Goal: Task Accomplishment & Management: Use online tool/utility

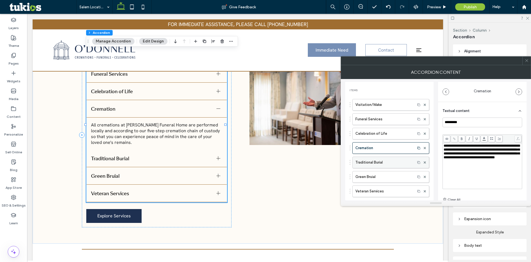
click at [371, 162] on label "Traditional Burial" at bounding box center [384, 162] width 57 height 11
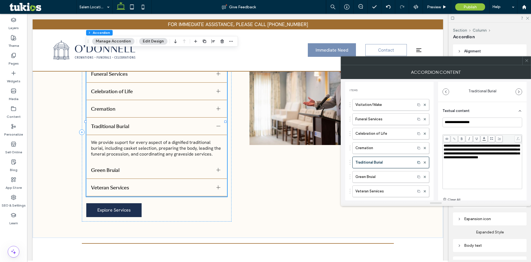
click at [467, 157] on span "**********" at bounding box center [482, 151] width 76 height 15
click at [469, 128] on div "**********" at bounding box center [483, 159] width 80 height 85
click at [381, 177] on label "Green Bruial" at bounding box center [384, 176] width 57 height 11
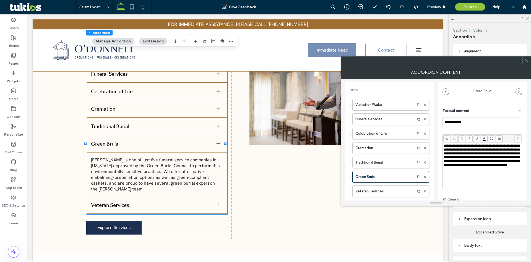
click at [479, 157] on span "**********" at bounding box center [482, 155] width 76 height 23
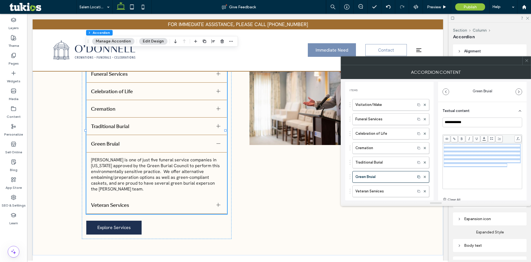
click at [479, 157] on span "**********" at bounding box center [482, 155] width 76 height 23
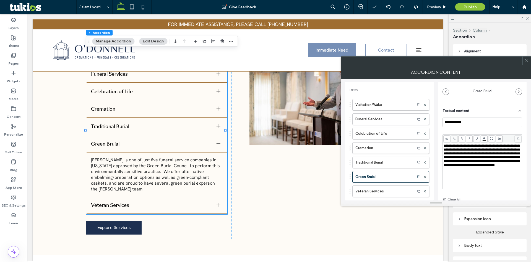
click at [472, 132] on div "**********" at bounding box center [483, 161] width 80 height 60
click at [366, 175] on label "Green Bruial" at bounding box center [384, 176] width 57 height 11
click at [370, 187] on label "Veteran Services" at bounding box center [384, 190] width 57 height 11
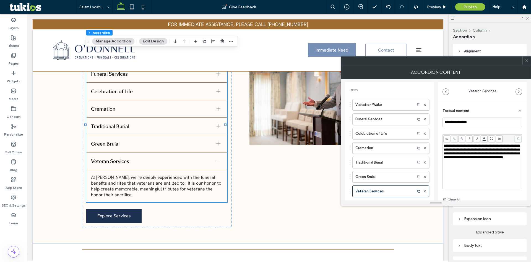
click at [471, 159] on div "**********" at bounding box center [483, 151] width 78 height 15
click at [461, 130] on div "**********" at bounding box center [483, 159] width 80 height 85
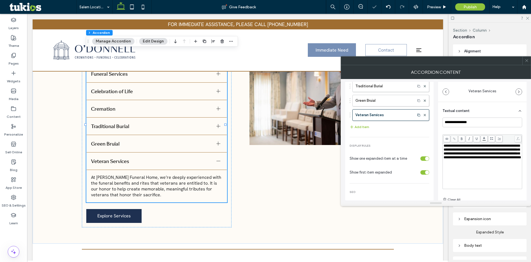
scroll to position [83, 0]
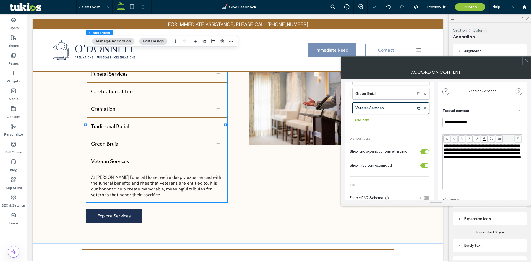
click at [360, 122] on button "Add Item" at bounding box center [360, 120] width 20 height 7
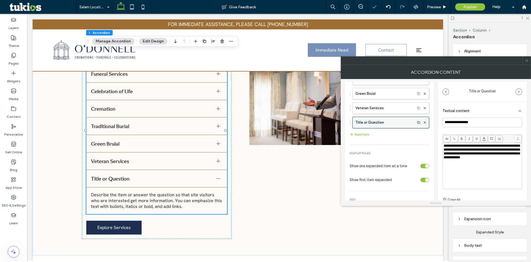
click at [365, 125] on label "Title or Question" at bounding box center [384, 122] width 57 height 11
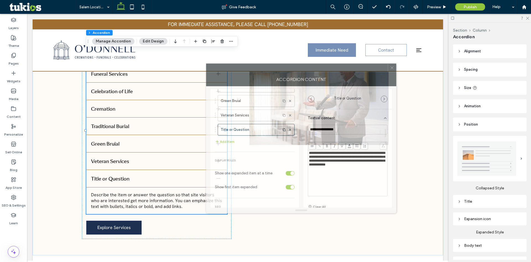
drag, startPoint x: 458, startPoint y: 64, endPoint x: 295, endPoint y: 74, distance: 163.3
click at [295, 72] on div at bounding box center [297, 68] width 182 height 8
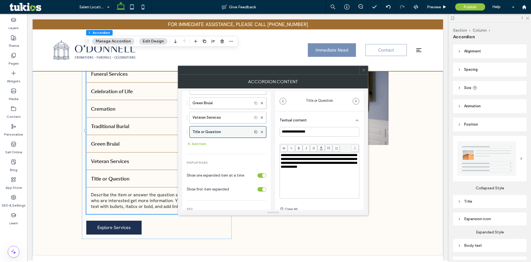
click at [214, 133] on label "Title or Question" at bounding box center [221, 131] width 57 height 11
click at [293, 133] on input "**********" at bounding box center [320, 132] width 80 height 10
paste input "*****"
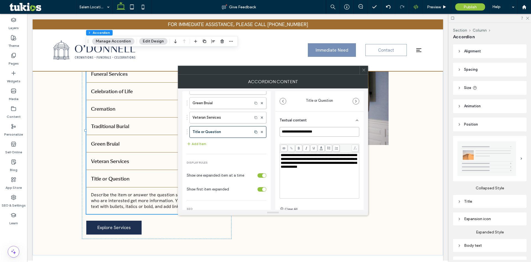
type input "**********"
click at [298, 168] on span "**********" at bounding box center [319, 160] width 76 height 15
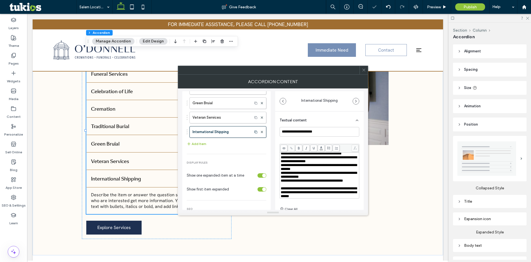
scroll to position [63, 0]
click at [283, 163] on span "**********" at bounding box center [319, 158] width 76 height 7
drag, startPoint x: 285, startPoint y: 178, endPoint x: 282, endPoint y: 176, distance: 3.8
click at [281, 163] on span "**********" at bounding box center [319, 158] width 76 height 7
click at [283, 163] on span "**********" at bounding box center [319, 158] width 76 height 7
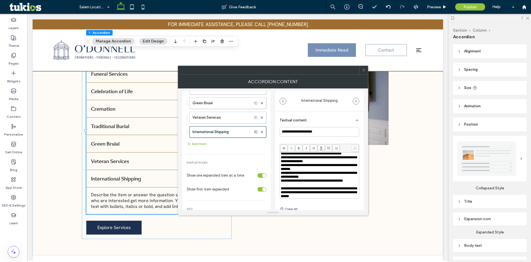
click at [330, 147] on use at bounding box center [329, 147] width 3 height 2
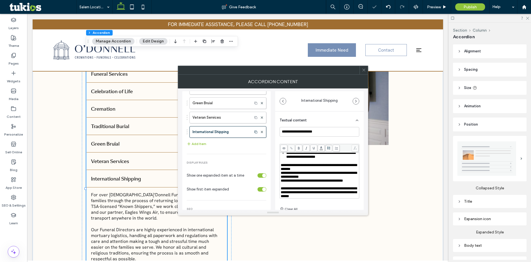
scroll to position [90, 0]
click at [283, 165] on span "**********" at bounding box center [319, 166] width 76 height 7
click at [283, 175] on span "**********" at bounding box center [319, 174] width 76 height 7
click at [284, 181] on span "**********" at bounding box center [312, 180] width 62 height 4
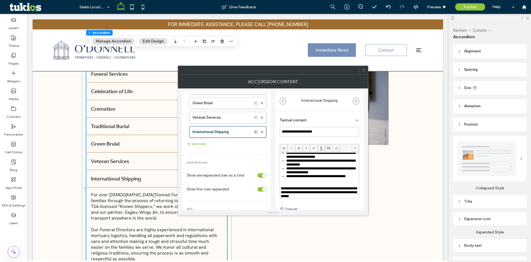
click at [286, 182] on div "Rich Text Editor" at bounding box center [320, 184] width 78 height 4
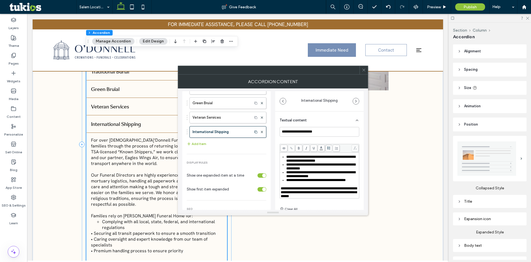
scroll to position [580, 0]
click at [276, 162] on div "**********" at bounding box center [319, 179] width 89 height 137
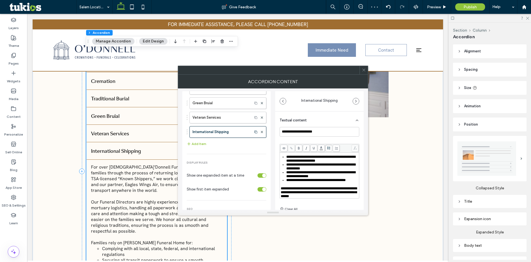
scroll to position [525, 0]
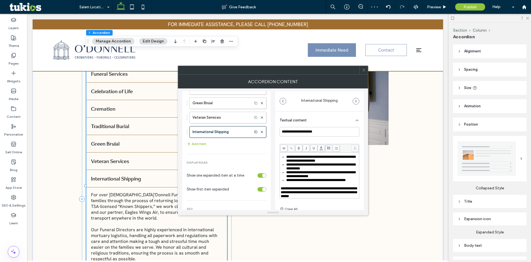
click at [366, 71] on icon at bounding box center [364, 70] width 4 height 4
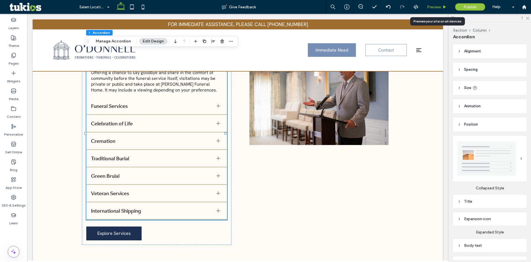
click at [432, 4] on div "Preview" at bounding box center [437, 7] width 28 height 14
click at [432, 6] on span "Preview" at bounding box center [434, 7] width 14 height 5
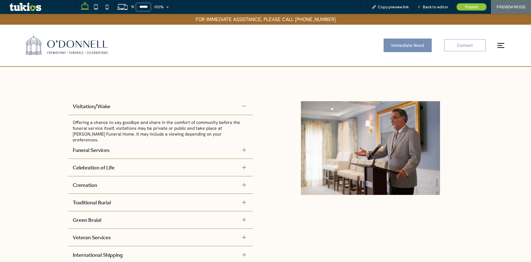
scroll to position [458, 0]
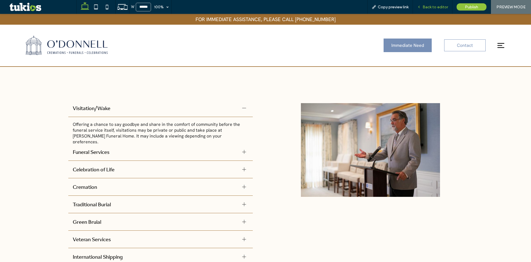
click at [432, 8] on span "Back to editor" at bounding box center [435, 7] width 25 height 5
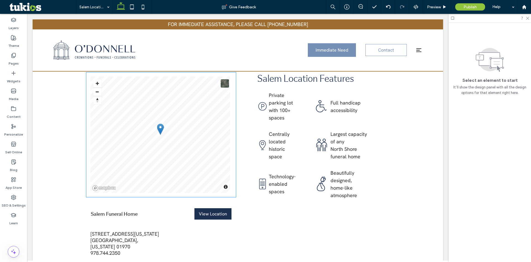
scroll to position [725, 0]
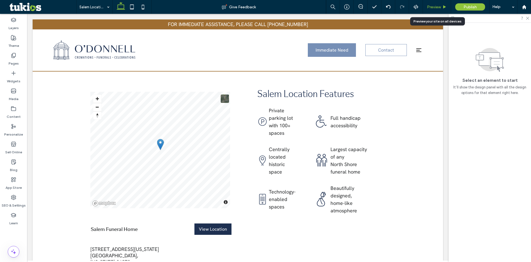
click at [435, 5] on span "Preview" at bounding box center [434, 7] width 14 height 5
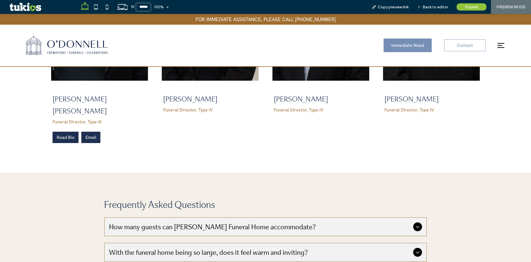
scroll to position [1400, 0]
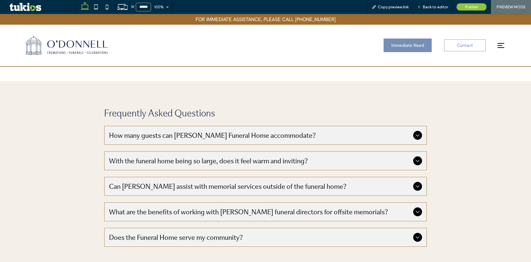
click at [419, 132] on icon at bounding box center [418, 135] width 7 height 7
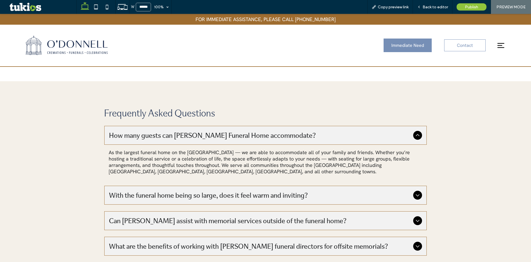
click at [417, 132] on icon at bounding box center [418, 135] width 7 height 7
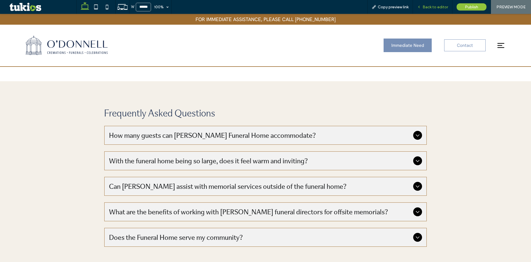
click at [434, 8] on span "Back to editor" at bounding box center [435, 7] width 25 height 5
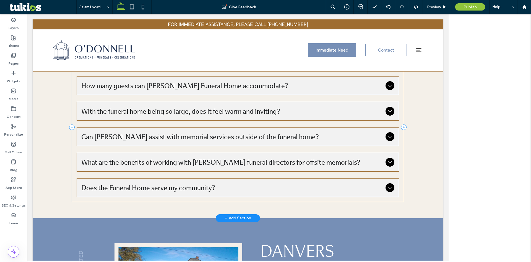
scroll to position [1340, 0]
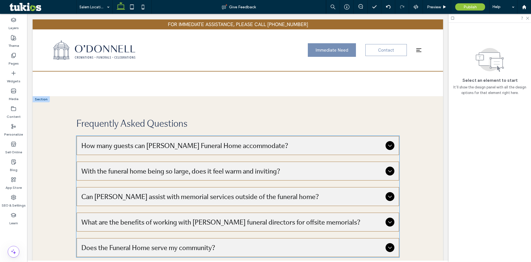
click at [313, 165] on ul "How many guests can O’Donnell Funeral Home accommodate? As the largest funeral …" at bounding box center [237, 196] width 323 height 121
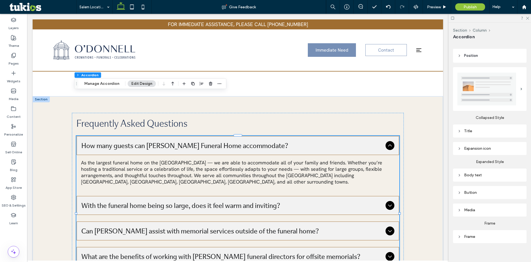
scroll to position [73, 0]
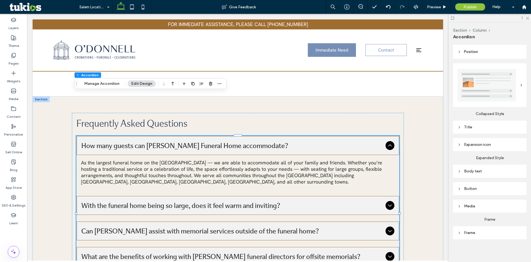
click at [467, 125] on div "Title" at bounding box center [490, 127] width 65 height 5
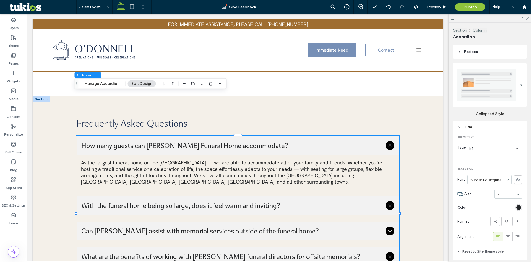
click at [467, 125] on div "Title" at bounding box center [490, 127] width 65 height 5
click at [466, 125] on div "Title" at bounding box center [490, 127] width 65 height 5
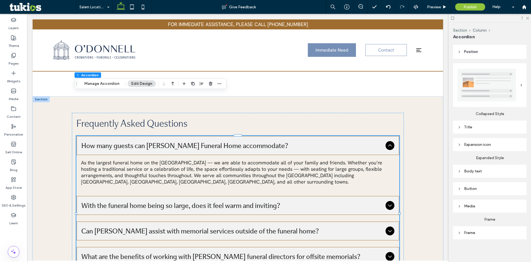
click at [469, 143] on div "Expansion icon" at bounding box center [490, 144] width 65 height 5
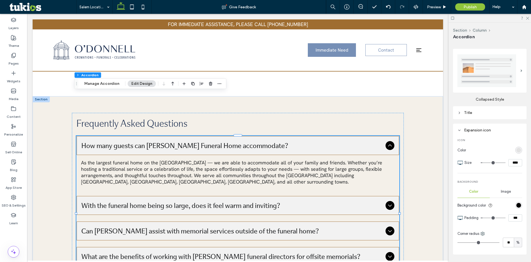
scroll to position [128, 0]
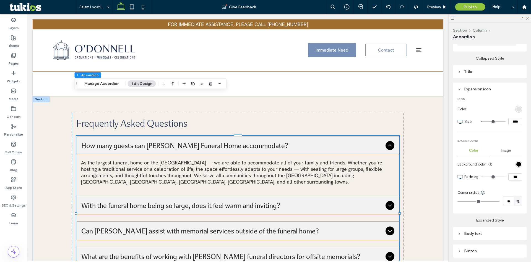
click at [517, 165] on div "rgb(0, 0, 0)" at bounding box center [519, 164] width 7 height 7
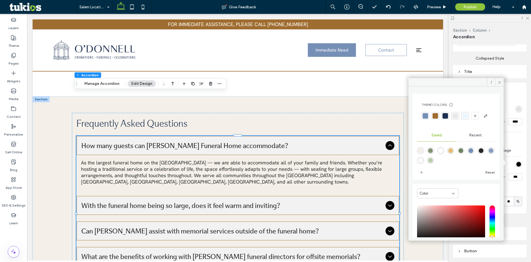
click at [432, 115] on div at bounding box center [436, 116] width 8 height 8
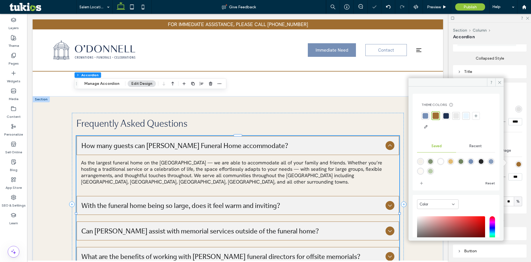
click at [349, 117] on h3 "Frequently Asked Questions" at bounding box center [237, 123] width 323 height 12
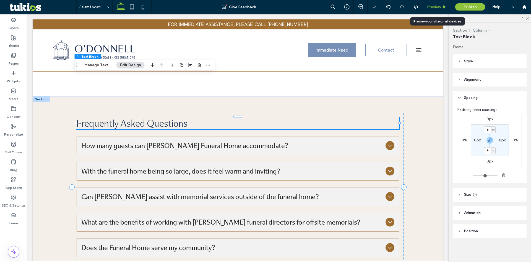
click at [442, 4] on div "Preview" at bounding box center [437, 7] width 28 height 14
drag, startPoint x: 439, startPoint y: 6, endPoint x: 195, endPoint y: 156, distance: 285.7
click at [439, 6] on span "Preview" at bounding box center [434, 7] width 14 height 5
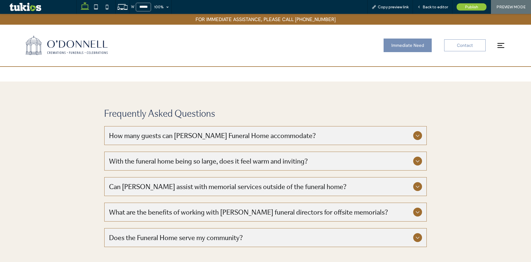
scroll to position [1400, 0]
click at [207, 125] on ul "How many guests can O’Donnell Funeral Home accommodate? As the largest funeral …" at bounding box center [265, 185] width 323 height 121
click at [213, 130] on span "How many guests can O’Donnell Funeral Home accommodate?" at bounding box center [260, 134] width 302 height 9
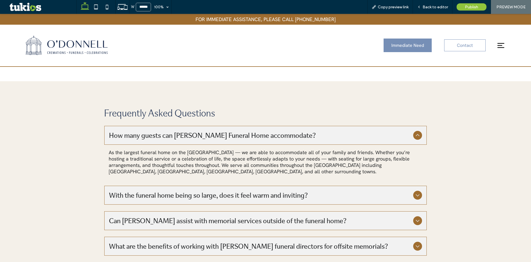
click at [213, 130] on span "How many guests can O’Donnell Funeral Home accommodate?" at bounding box center [260, 134] width 302 height 9
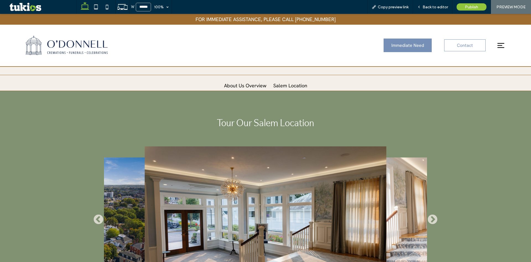
scroll to position [138, 0]
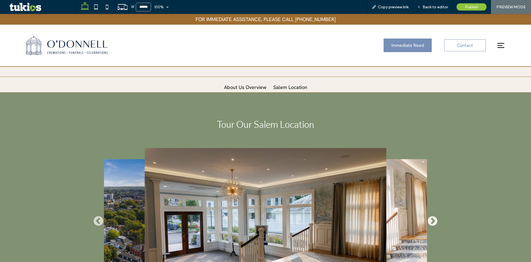
click at [432, 218] on button "❯" at bounding box center [432, 221] width 11 height 11
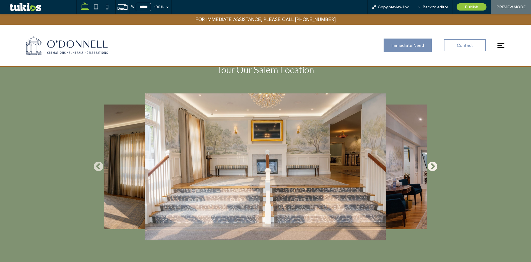
scroll to position [194, 0]
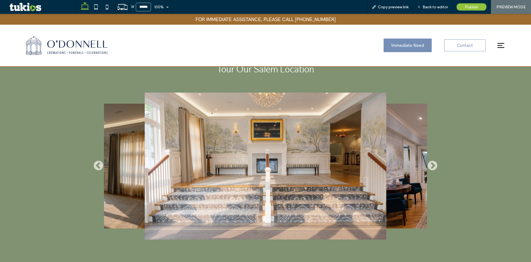
click at [438, 164] on div "Tour Our Salem Location ❮ ❯" at bounding box center [265, 156] width 531 height 239
click at [431, 164] on button "❯" at bounding box center [432, 165] width 11 height 11
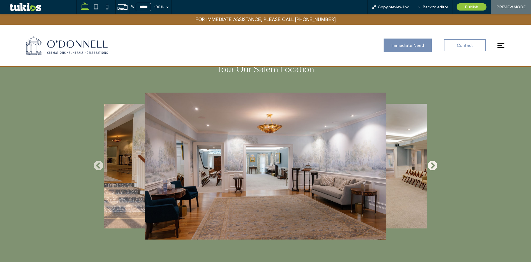
click at [431, 164] on button "❯" at bounding box center [432, 165] width 11 height 11
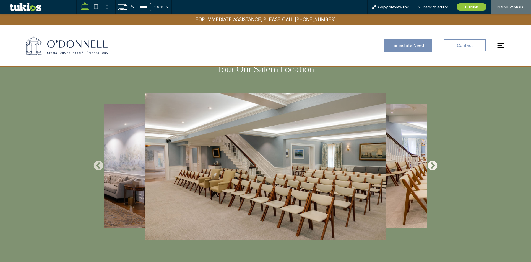
click at [431, 164] on button "❯" at bounding box center [432, 165] width 11 height 11
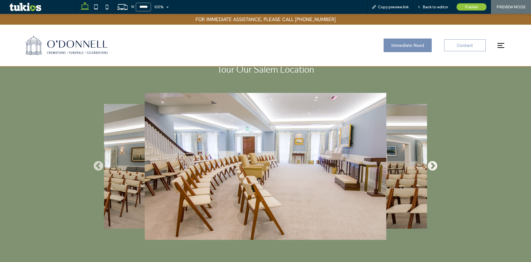
scroll to position [0, 0]
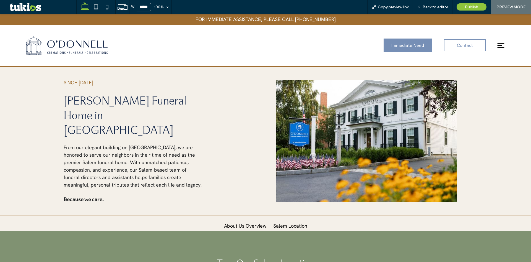
click at [78, 54] on img at bounding box center [67, 45] width 82 height 19
click at [427, 7] on span "Back to editor" at bounding box center [435, 7] width 25 height 5
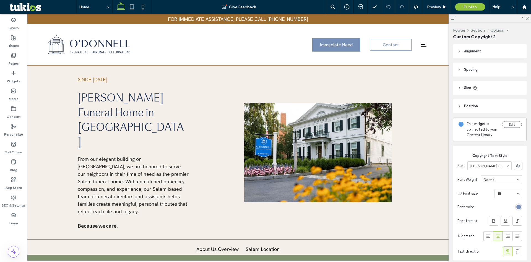
type input "****"
click at [486, 239] on icon at bounding box center [489, 236] width 6 height 6
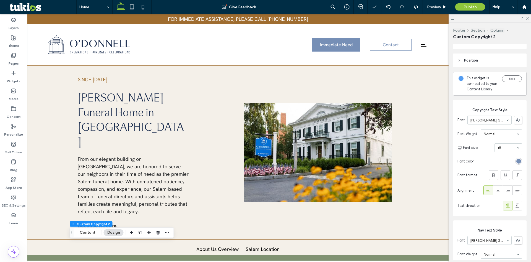
scroll to position [138, 0]
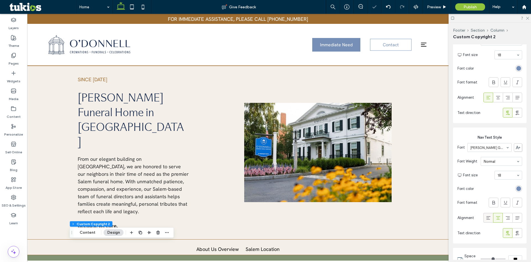
click at [486, 220] on icon at bounding box center [489, 218] width 6 height 6
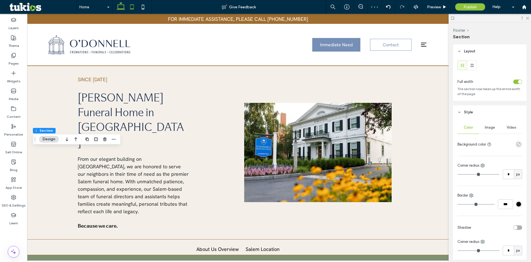
click at [130, 8] on icon at bounding box center [131, 6] width 11 height 11
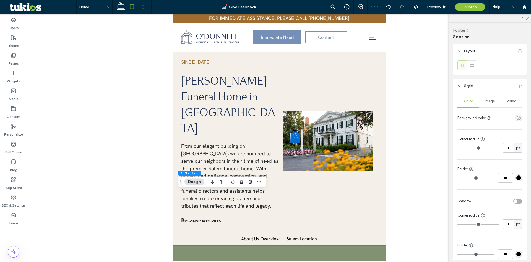
click at [142, 5] on icon at bounding box center [143, 6] width 11 height 11
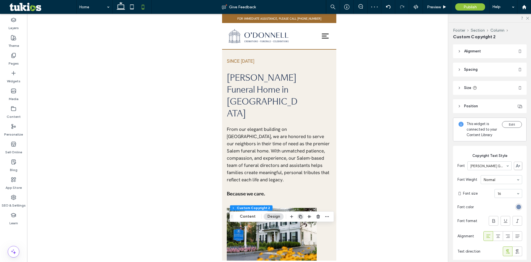
click at [300, 217] on icon "button" at bounding box center [301, 216] width 4 height 4
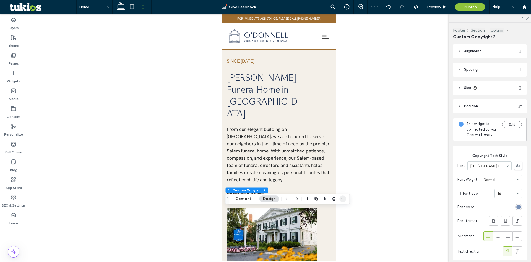
click at [342, 201] on span "button" at bounding box center [343, 198] width 7 height 7
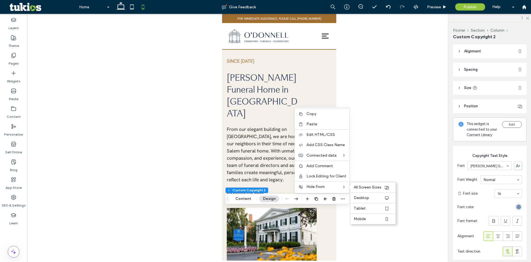
click at [363, 217] on span "Mobile" at bounding box center [360, 218] width 12 height 5
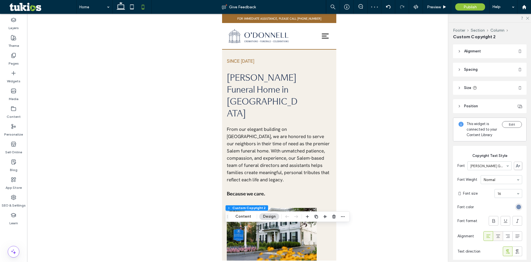
click at [496, 237] on use at bounding box center [498, 235] width 4 height 3
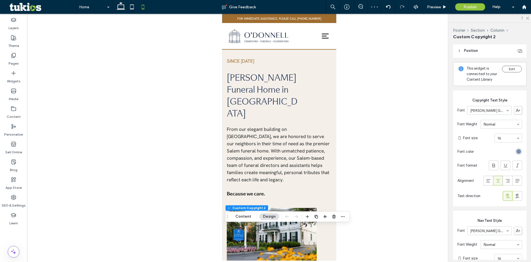
scroll to position [111, 0]
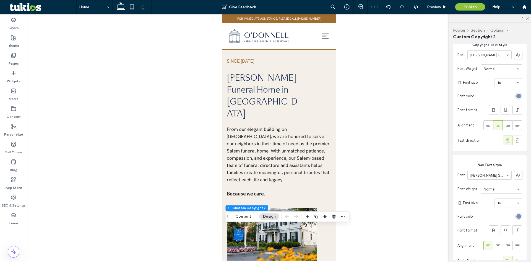
drag, startPoint x: 493, startPoint y: 234, endPoint x: 494, endPoint y: 241, distance: 7.0
drag, startPoint x: 494, startPoint y: 241, endPoint x: 496, endPoint y: 250, distance: 9.0
click at [496, 248] on icon at bounding box center [499, 245] width 6 height 6
click at [132, 6] on icon at bounding box center [131, 6] width 11 height 11
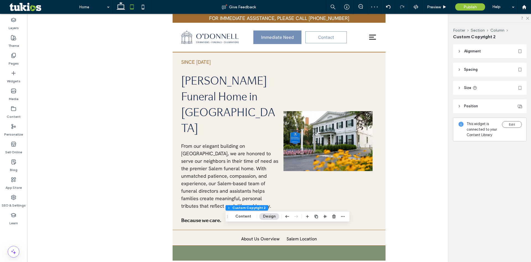
type input "****"
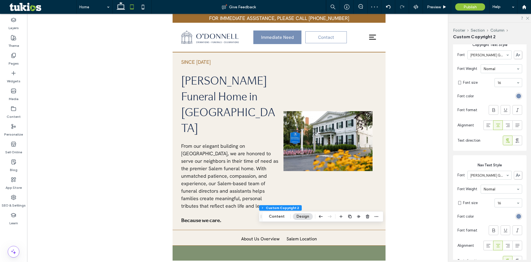
scroll to position [0, 0]
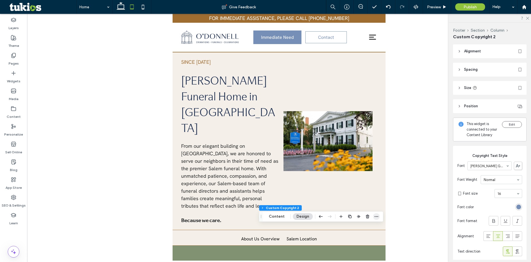
click at [377, 218] on icon "button" at bounding box center [376, 216] width 4 height 4
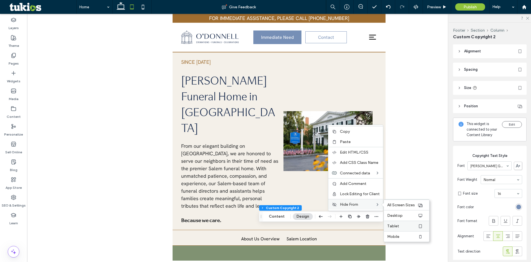
click at [398, 226] on span "Tablet" at bounding box center [393, 225] width 12 height 5
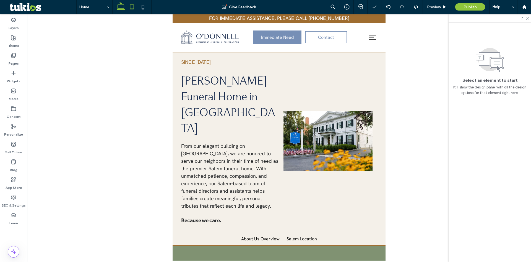
drag, startPoint x: 120, startPoint y: 3, endPoint x: 126, endPoint y: 11, distance: 10.2
click at [120, 3] on icon at bounding box center [120, 6] width 11 height 11
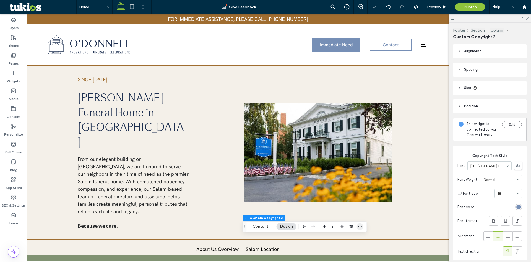
click at [362, 227] on icon "button" at bounding box center [360, 226] width 4 height 4
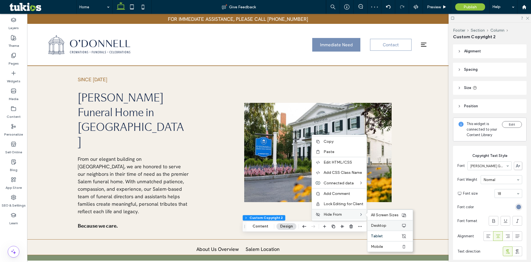
click at [379, 226] on span "Desktop" at bounding box center [378, 225] width 15 height 5
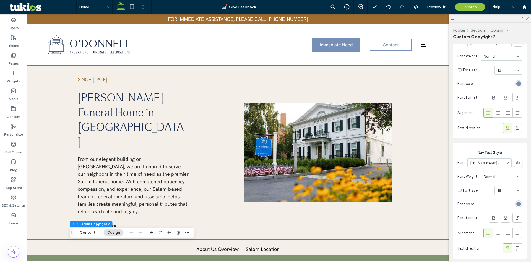
scroll to position [28, 0]
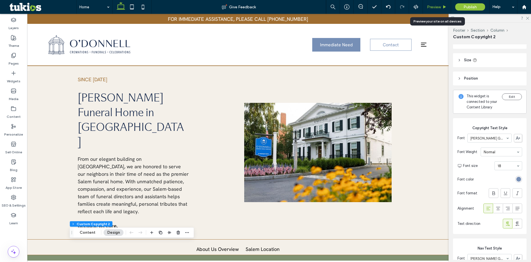
click at [439, 6] on span "Preview" at bounding box center [434, 7] width 14 height 5
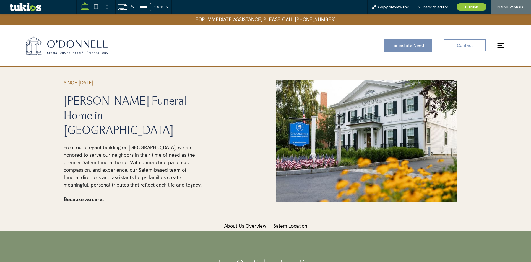
click at [271, 6] on div "W ****** 100% Copy preview link Back to editor Publish PREVIEW MODE" at bounding box center [303, 7] width 455 height 14
click at [439, 7] on span "Back to editor" at bounding box center [435, 7] width 25 height 5
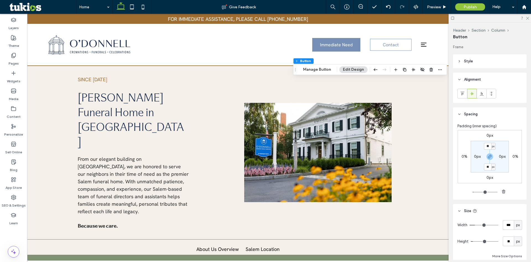
click at [468, 60] on span "Style" at bounding box center [468, 61] width 9 height 6
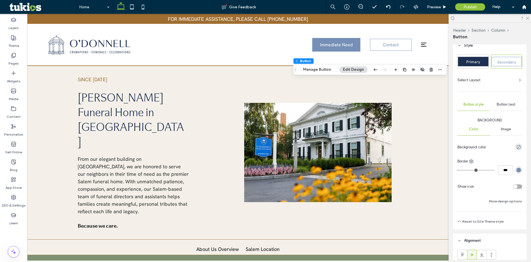
scroll to position [83, 0]
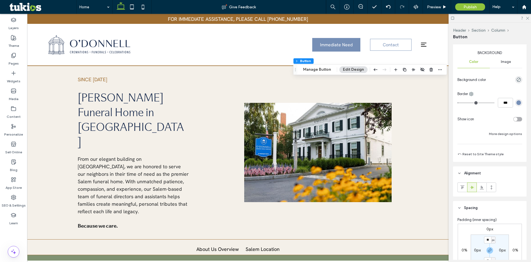
click at [517, 103] on div "rgb(118, 143, 182)" at bounding box center [519, 102] width 5 height 5
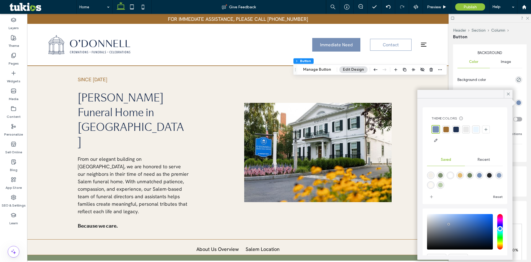
click at [509, 93] on icon at bounding box center [508, 93] width 5 height 5
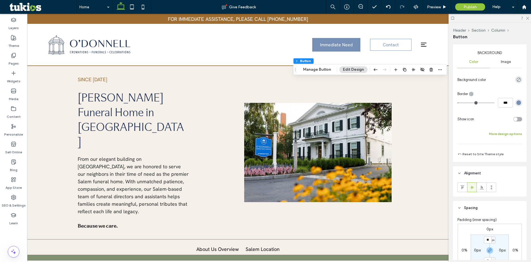
click at [501, 135] on button "More design options" at bounding box center [505, 133] width 33 height 7
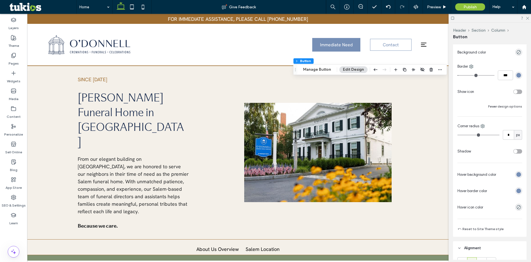
scroll to position [111, 0]
click at [517, 175] on div "rgb(118, 143, 182)" at bounding box center [519, 174] width 5 height 5
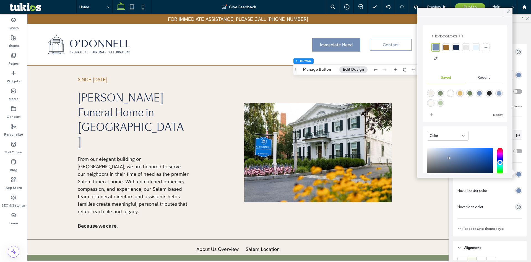
click at [478, 77] on span "Recent" at bounding box center [484, 77] width 12 height 4
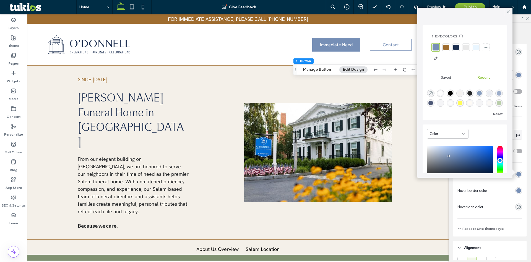
click at [431, 94] on use "rgba(0, 0, 0, 0)" at bounding box center [431, 93] width 4 height 4
type input "*******"
type input "*"
type input "**"
drag, startPoint x: 509, startPoint y: 11, endPoint x: 510, endPoint y: 15, distance: 4.6
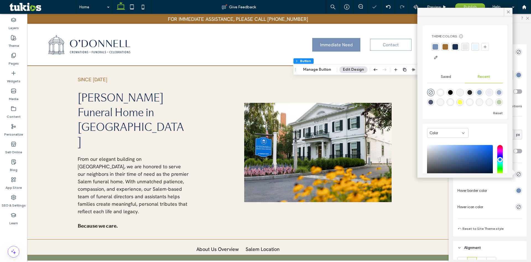
click at [509, 11] on icon at bounding box center [508, 11] width 5 height 5
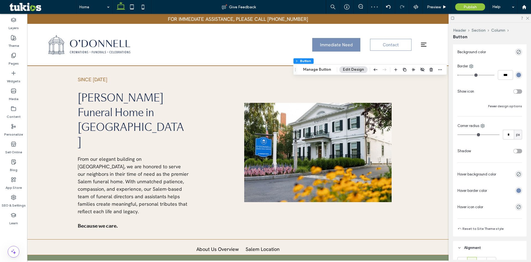
click at [517, 190] on div "rgb(118, 143, 182)" at bounding box center [519, 190] width 5 height 5
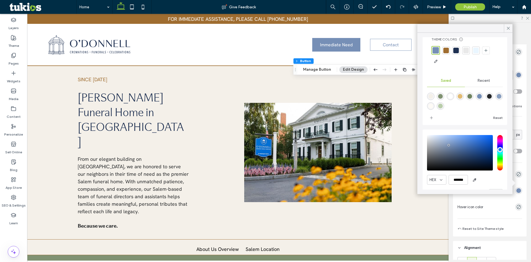
scroll to position [29, 0]
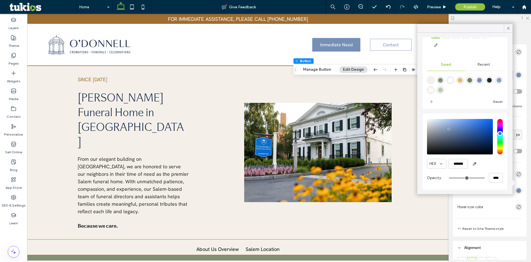
click at [485, 177] on div "****" at bounding box center [476, 178] width 54 height 10
click at [489, 177] on input "****" at bounding box center [496, 178] width 14 height 10
type input "*"
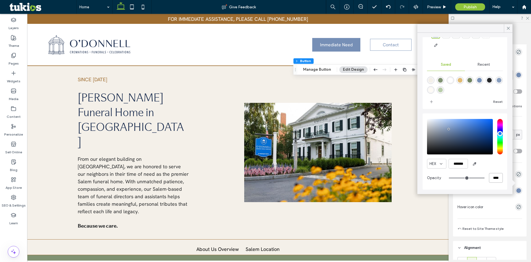
type input "**"
type input "***"
drag, startPoint x: 507, startPoint y: 26, endPoint x: 514, endPoint y: 62, distance: 36.4
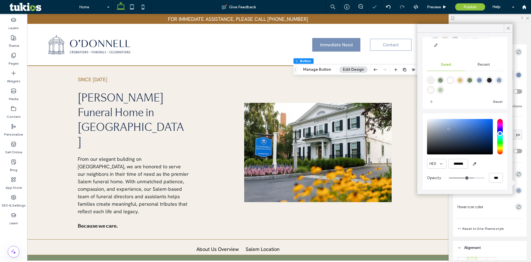
click at [507, 26] on icon at bounding box center [508, 28] width 5 height 5
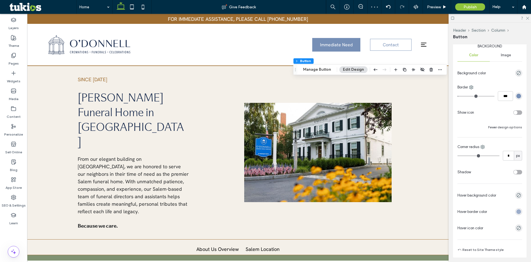
scroll to position [0, 0]
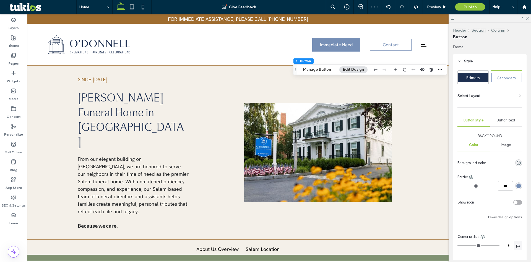
drag, startPoint x: 506, startPoint y: 117, endPoint x: 506, endPoint y: 120, distance: 3.3
click at [506, 117] on div "Button text" at bounding box center [506, 120] width 32 height 12
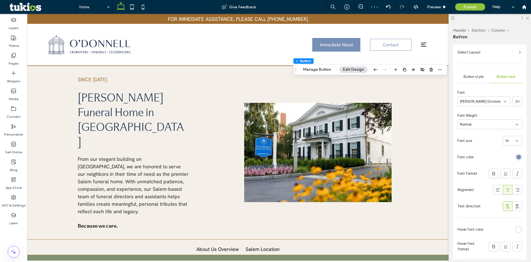
scroll to position [111, 0]
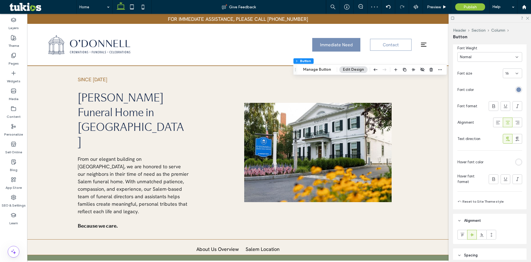
click at [517, 162] on div "rgb(255, 255, 255)" at bounding box center [519, 161] width 5 height 5
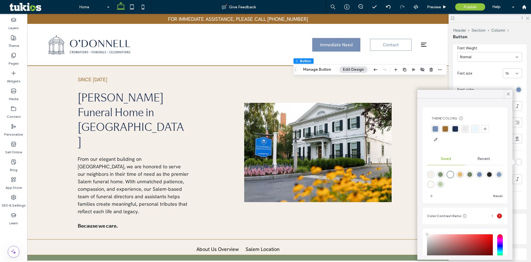
click at [436, 129] on div at bounding box center [436, 129] width 6 height 6
click at [511, 94] on icon at bounding box center [508, 93] width 5 height 5
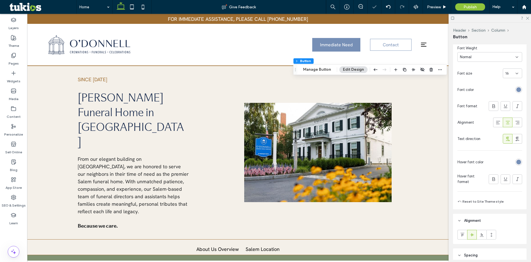
click at [517, 164] on div "rgb(118, 143, 182)" at bounding box center [519, 161] width 5 height 5
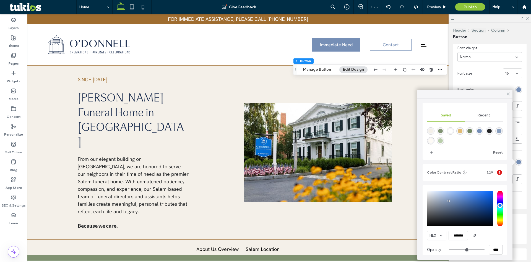
scroll to position [50, 0]
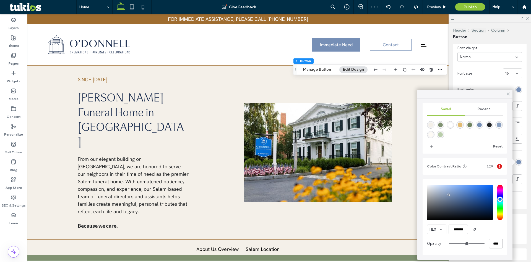
click at [489, 245] on input "****" at bounding box center [496, 243] width 14 height 10
type input "*"
type input "**"
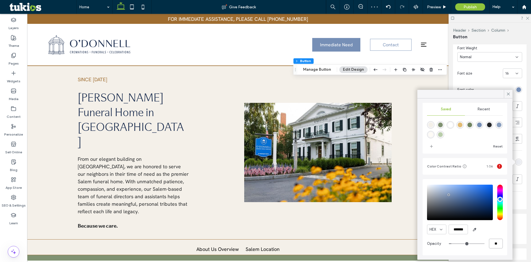
type input "**"
type input "***"
click at [509, 93] on icon at bounding box center [508, 93] width 5 height 5
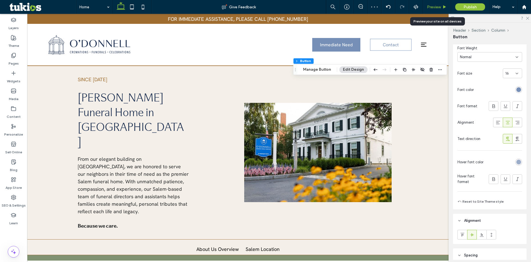
click at [439, 7] on span "Preview" at bounding box center [434, 7] width 14 height 5
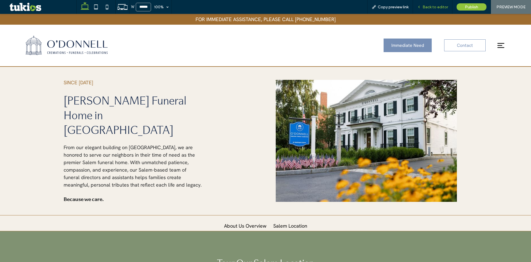
click at [439, 9] on div "Back to editor" at bounding box center [433, 7] width 40 height 14
click at [432, 6] on span "Back to editor" at bounding box center [435, 7] width 25 height 5
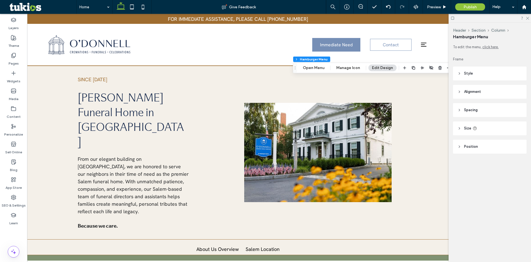
click at [462, 74] on header "Style" at bounding box center [490, 73] width 74 height 14
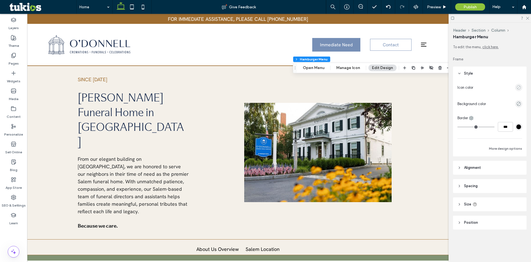
click at [517, 87] on use "empty color" at bounding box center [519, 87] width 4 height 4
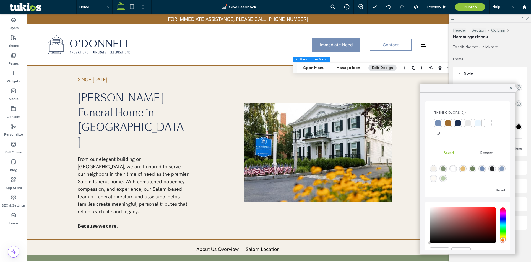
click at [437, 123] on div at bounding box center [439, 123] width 6 height 6
click at [461, 123] on div at bounding box center [459, 124] width 6 height 6
click at [441, 126] on div at bounding box center [439, 124] width 6 height 6
click at [512, 87] on icon at bounding box center [511, 88] width 5 height 5
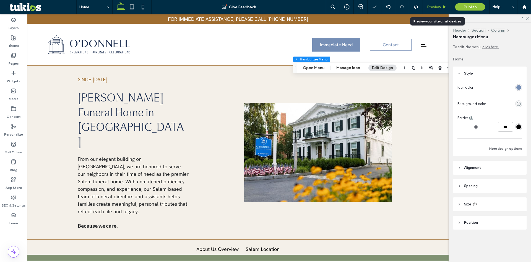
click at [438, 7] on span "Preview" at bounding box center [434, 7] width 14 height 5
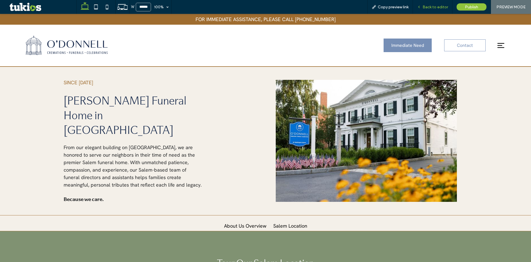
click at [443, 6] on span "Back to editor" at bounding box center [435, 7] width 25 height 5
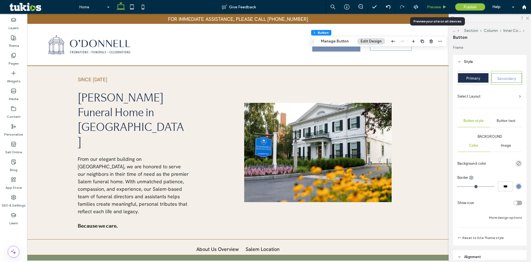
click at [436, 7] on span "Preview" at bounding box center [434, 7] width 14 height 5
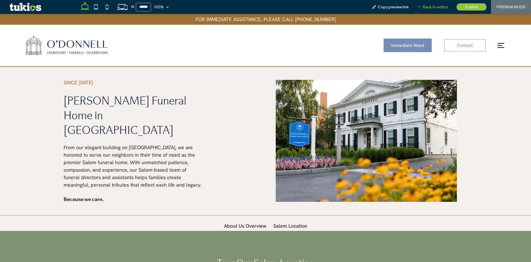
click at [438, 7] on span "Back to editor" at bounding box center [435, 7] width 25 height 5
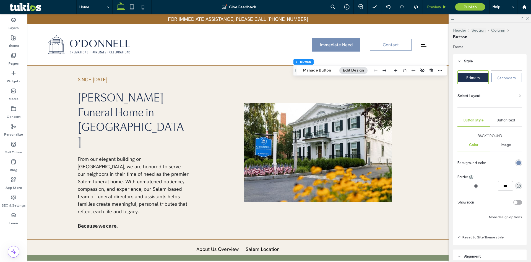
type input "**"
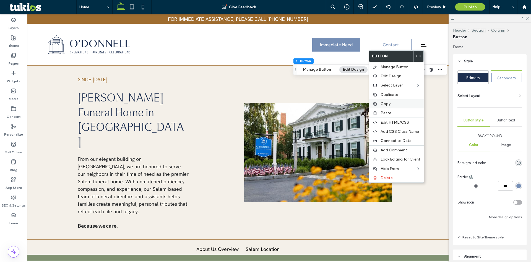
click at [384, 104] on span "Copy" at bounding box center [386, 103] width 10 height 5
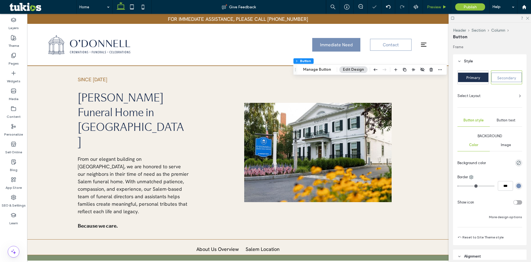
click at [432, 9] on span "Preview" at bounding box center [434, 7] width 14 height 5
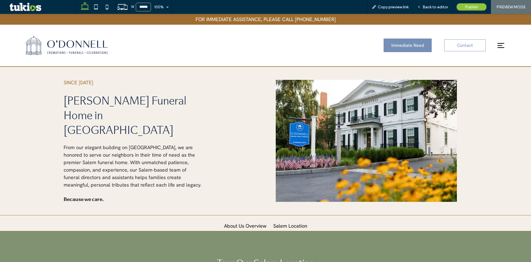
click at [433, 7] on span "Back to editor" at bounding box center [435, 7] width 25 height 5
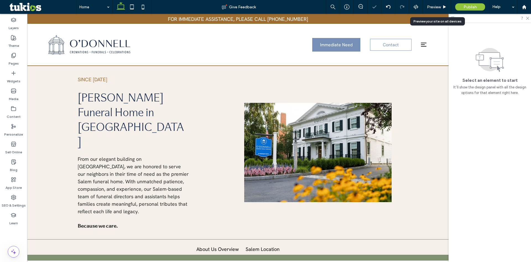
click at [433, 7] on span "Preview" at bounding box center [434, 7] width 14 height 5
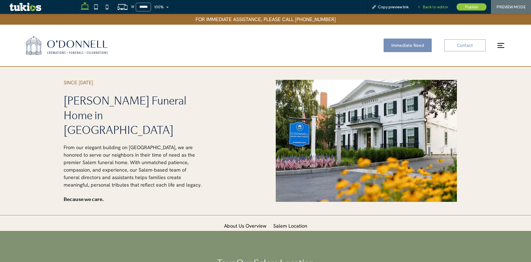
click at [428, 9] on span "Back to editor" at bounding box center [435, 7] width 25 height 5
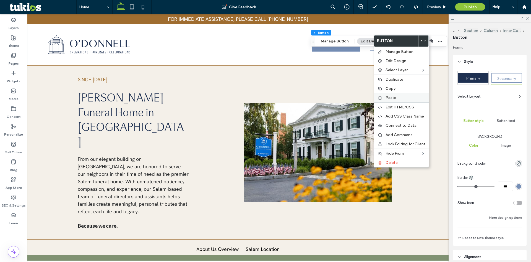
click at [389, 96] on span "Paste" at bounding box center [391, 97] width 11 height 5
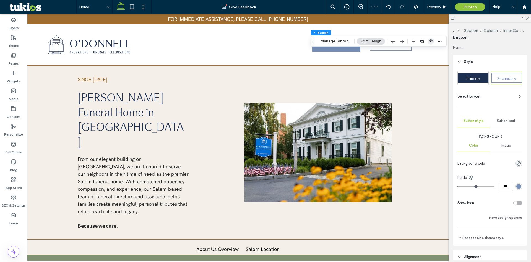
click at [430, 41] on icon "button" at bounding box center [431, 41] width 4 height 4
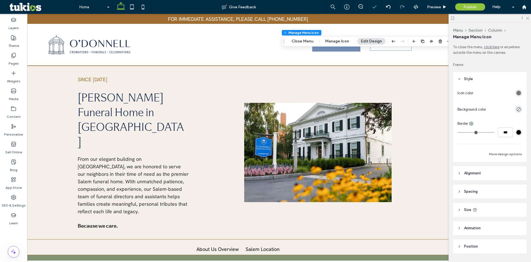
click at [517, 94] on div "rgba(120,120,120,1)" at bounding box center [519, 92] width 5 height 5
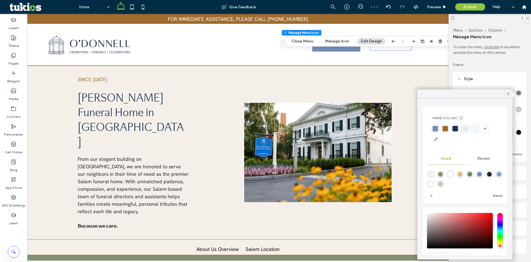
click at [435, 127] on div at bounding box center [436, 129] width 6 height 6
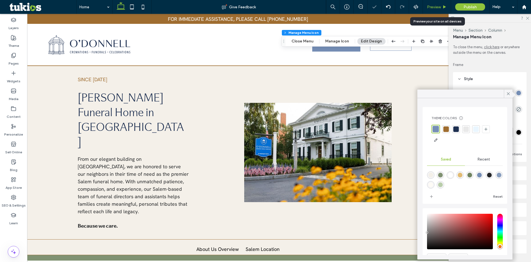
click at [434, 5] on span "Preview" at bounding box center [434, 7] width 14 height 5
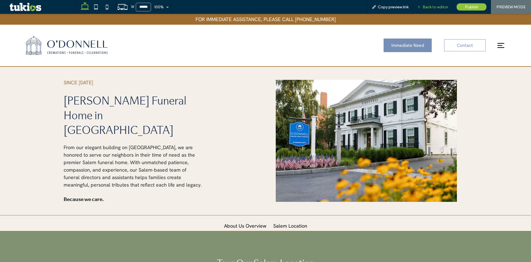
click at [437, 4] on div "Back to editor" at bounding box center [433, 7] width 40 height 14
click at [437, 5] on span "Back to editor" at bounding box center [435, 7] width 25 height 5
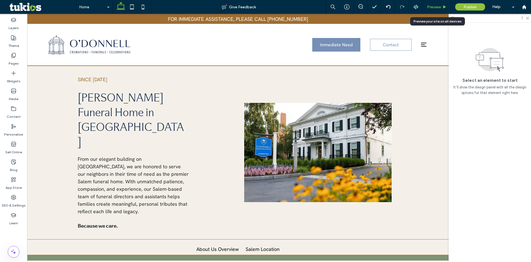
click at [436, 5] on span "Preview" at bounding box center [434, 7] width 14 height 5
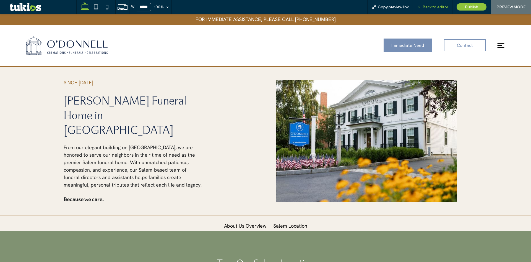
click at [445, 7] on span "Back to editor" at bounding box center [435, 7] width 25 height 5
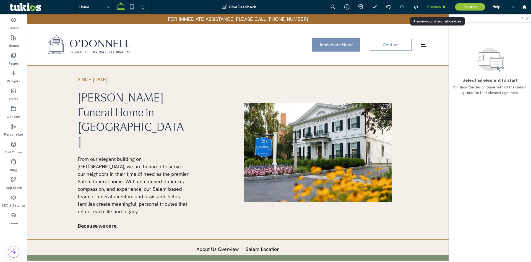
click at [432, 9] on span "Preview" at bounding box center [434, 7] width 14 height 5
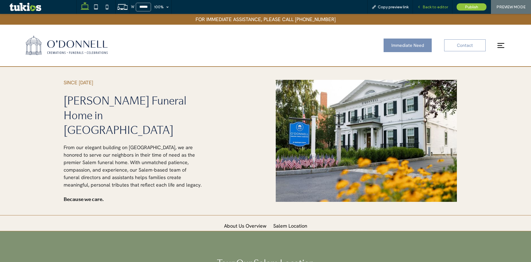
click at [432, 6] on span "Back to editor" at bounding box center [435, 7] width 25 height 5
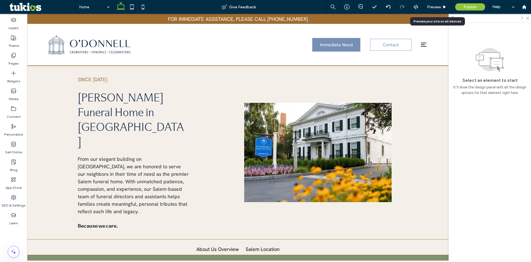
click at [432, 6] on span "Preview" at bounding box center [434, 7] width 14 height 5
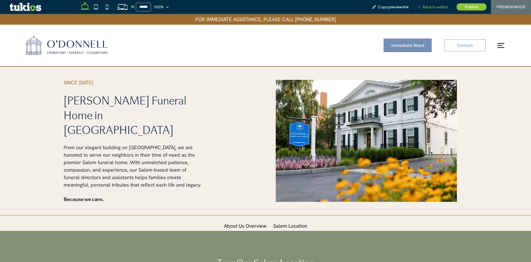
click at [434, 6] on span "Back to editor" at bounding box center [435, 7] width 25 height 5
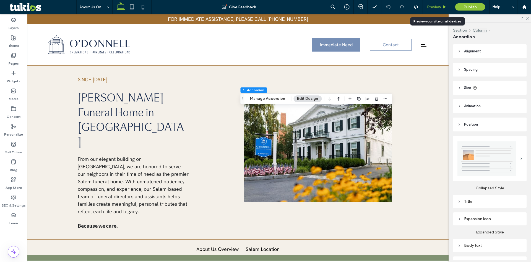
click at [436, 6] on span "Preview" at bounding box center [434, 7] width 14 height 5
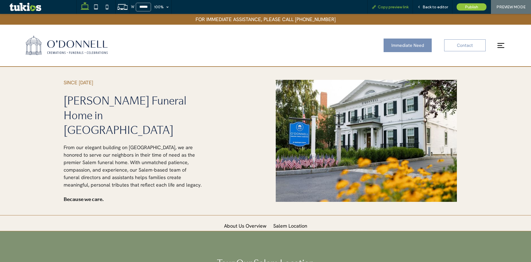
click at [405, 6] on span "Copy preview link" at bounding box center [393, 7] width 31 height 5
click at [438, 6] on span "Back to editor" at bounding box center [435, 7] width 25 height 5
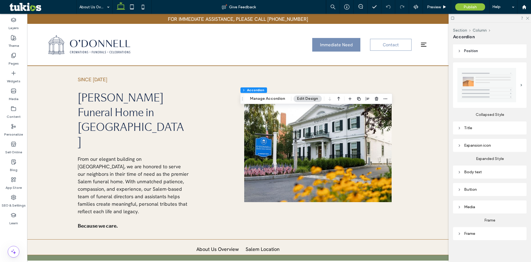
scroll to position [74, 0]
click at [469, 171] on div "Body text" at bounding box center [490, 171] width 65 height 5
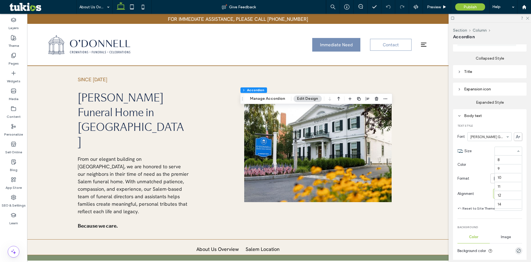
scroll to position [62, 0]
click at [475, 161] on section "Color" at bounding box center [490, 164] width 65 height 12
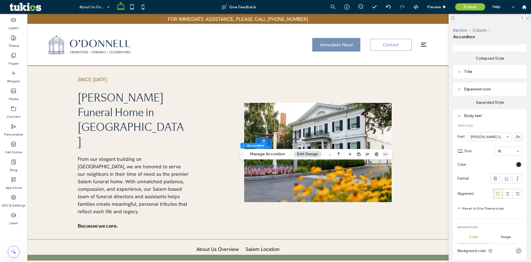
click at [384, 151] on span "button" at bounding box center [385, 154] width 7 height 7
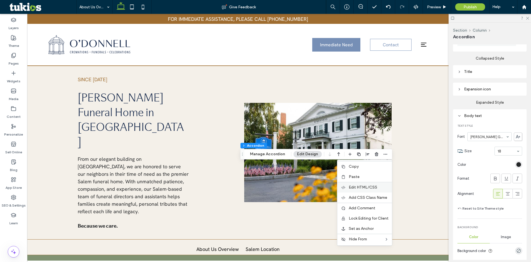
click at [361, 186] on span "Edit HTML/CSS" at bounding box center [363, 187] width 29 height 5
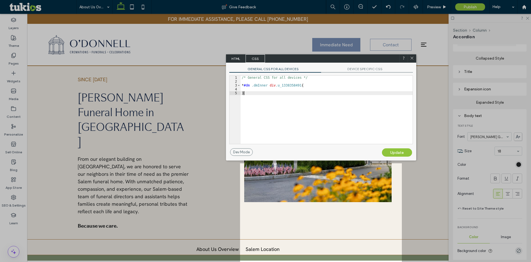
click at [251, 93] on div "/* General CSS for all devices */ * #dm .dmInner div .u_1338358491 { }" at bounding box center [327, 114] width 172 height 76
paste textarea
drag, startPoint x: 250, startPoint y: 110, endPoint x: 253, endPoint y: 110, distance: 3.1
click at [250, 110] on div "/* General CSS for all devices */ * #dm .dmInner div .u_1338358491 { } #dm#dm#d…" at bounding box center [328, 114] width 170 height 76
click at [254, 105] on div "/* General CSS for all devices */ * #dm .dmInner div .u_1338358491 { } #dm#dm#d…" at bounding box center [328, 114] width 170 height 76
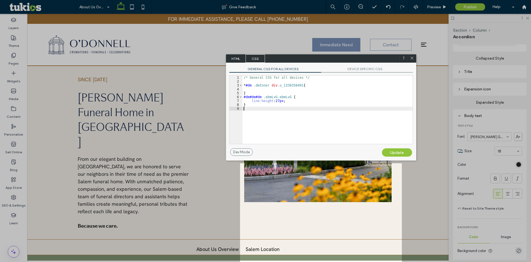
paste textarea
type textarea "**"
click at [397, 150] on div "Update" at bounding box center [397, 152] width 30 height 8
click at [397, 151] on div "Update" at bounding box center [397, 152] width 30 height 8
click at [413, 56] on icon at bounding box center [412, 58] width 4 height 4
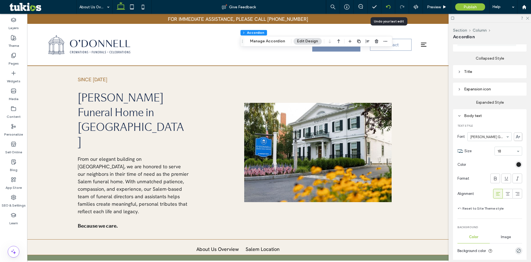
click at [387, 6] on icon at bounding box center [388, 7] width 4 height 4
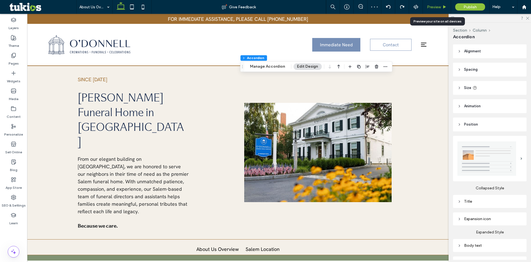
click at [437, 6] on span "Preview" at bounding box center [434, 7] width 14 height 5
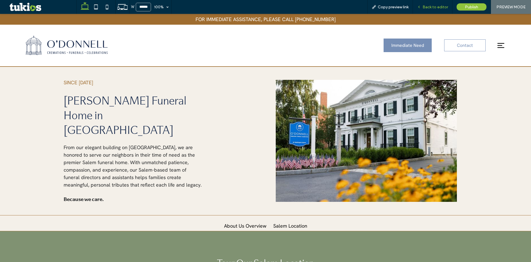
click at [445, 6] on span "Back to editor" at bounding box center [435, 7] width 25 height 5
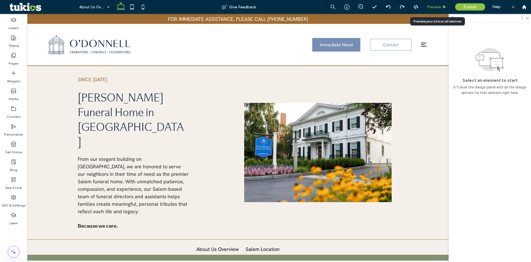
click at [432, 7] on span "Preview" at bounding box center [434, 7] width 14 height 5
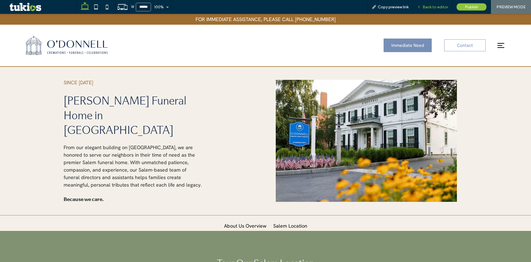
click at [434, 7] on span "Back to editor" at bounding box center [435, 7] width 25 height 5
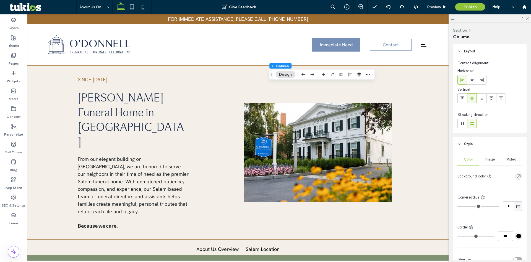
scroll to position [194, 0]
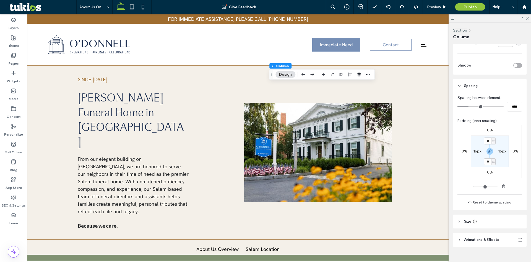
click at [477, 152] on label "16px" at bounding box center [478, 151] width 8 height 5
type input "*"
type input "**"
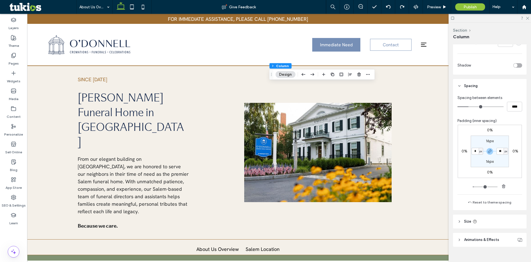
type input "*****"
type input "**"
click at [388, 8] on icon at bounding box center [388, 7] width 4 height 4
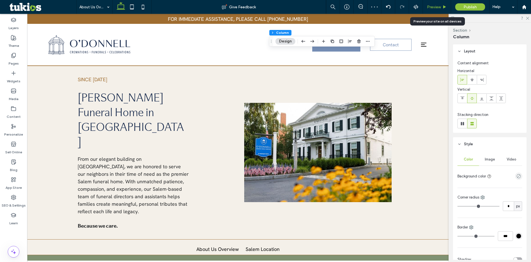
drag, startPoint x: 442, startPoint y: 3, endPoint x: 439, endPoint y: 7, distance: 4.8
click at [441, 3] on div "Preview" at bounding box center [437, 7] width 28 height 14
click at [439, 5] on span "Preview" at bounding box center [434, 7] width 14 height 5
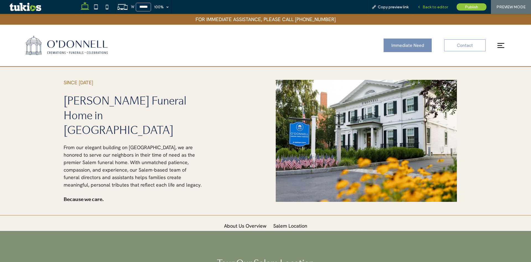
click at [444, 5] on span "Back to editor" at bounding box center [435, 7] width 25 height 5
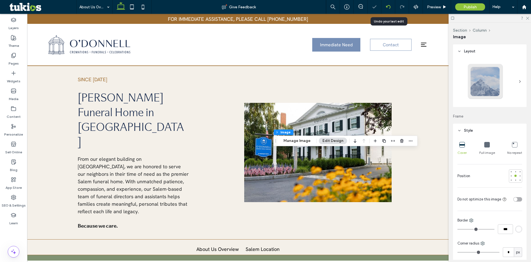
click at [390, 6] on use at bounding box center [388, 7] width 4 height 4
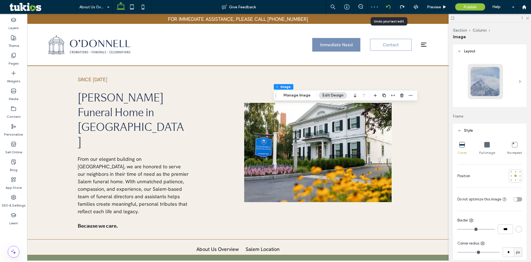
click at [389, 6] on icon at bounding box center [388, 7] width 4 height 4
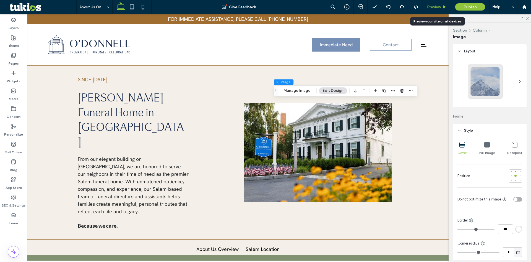
click at [436, 5] on div "Preview" at bounding box center [437, 7] width 28 height 14
click at [435, 9] on span "Preview" at bounding box center [434, 7] width 14 height 5
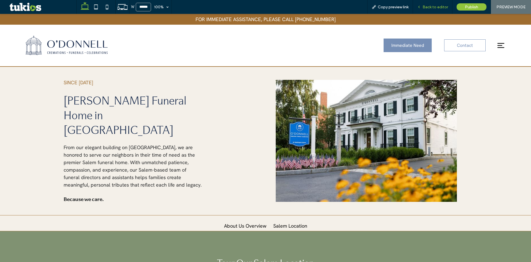
click at [434, 6] on span "Back to editor" at bounding box center [435, 7] width 25 height 5
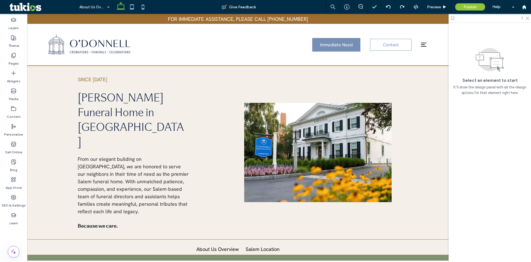
click at [454, 18] on icon at bounding box center [453, 18] width 4 height 4
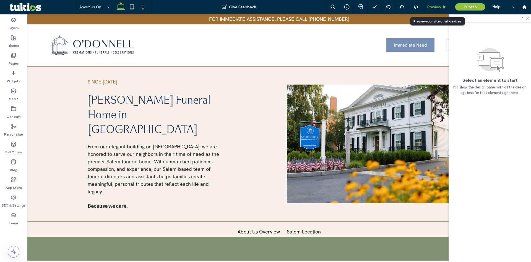
click at [434, 8] on span "Preview" at bounding box center [434, 7] width 14 height 5
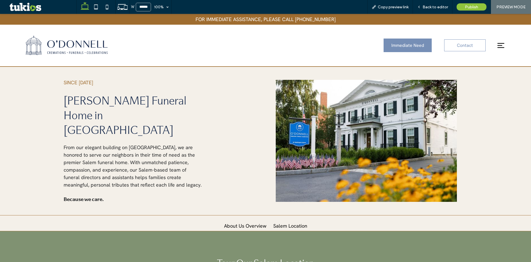
click at [434, 8] on span "Back to editor" at bounding box center [435, 7] width 25 height 5
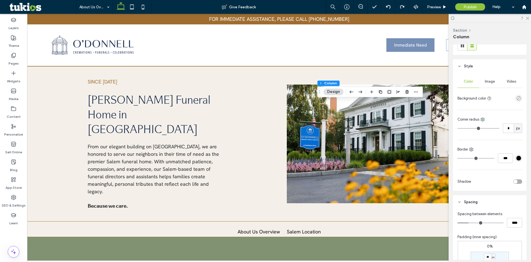
scroll to position [83, 0]
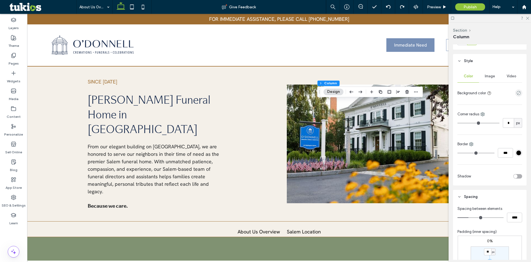
click at [473, 189] on div "Layout Content alignment Horizontal Vertical Stacking direction Style Color Ima…" at bounding box center [491, 151] width 77 height 215
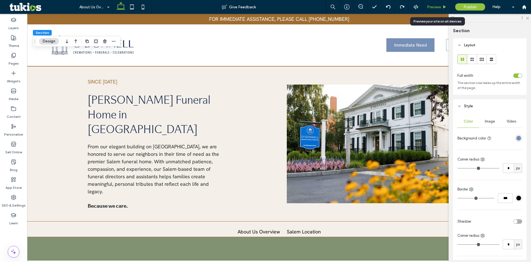
click at [440, 5] on span "Preview" at bounding box center [434, 7] width 14 height 5
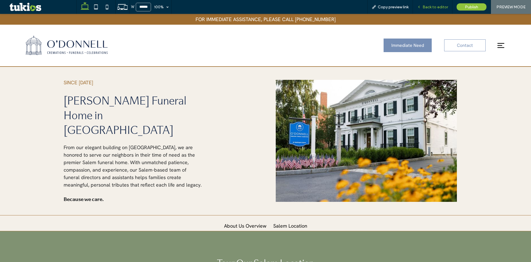
click at [437, 9] on span "Back to editor" at bounding box center [435, 7] width 25 height 5
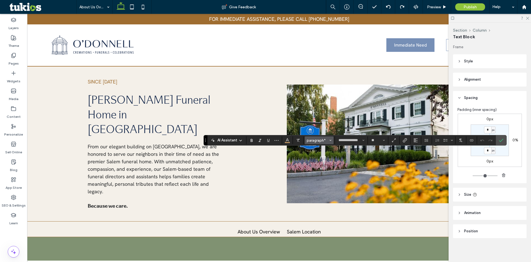
click at [314, 138] on span "paragraph*" at bounding box center [318, 140] width 22 height 4
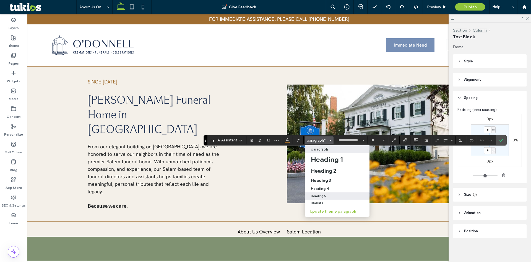
click at [330, 193] on label "Heading 5" at bounding box center [337, 195] width 65 height 7
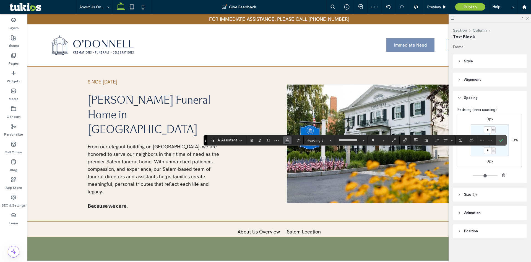
click at [289, 137] on span "Color" at bounding box center [287, 139] width 4 height 7
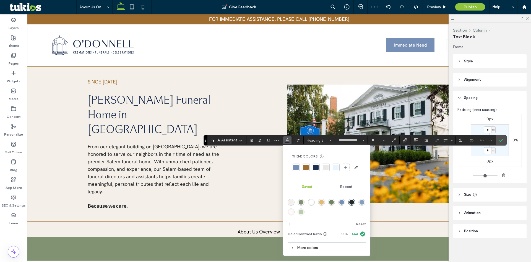
click at [302, 168] on div at bounding box center [306, 167] width 8 height 8
click at [502, 138] on icon "Confirm" at bounding box center [501, 140] width 4 height 4
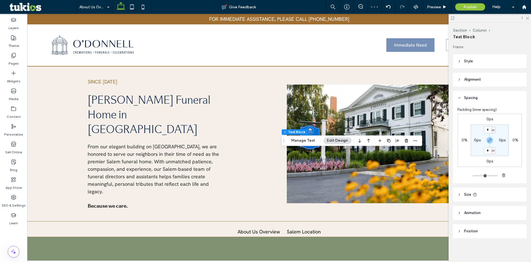
click at [463, 140] on label "0%" at bounding box center [465, 140] width 6 height 5
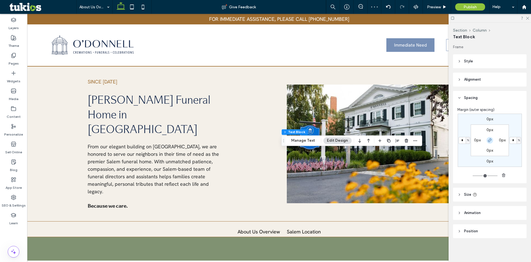
click at [489, 141] on use "button" at bounding box center [489, 139] width 3 height 3
click at [459, 141] on input "*" at bounding box center [462, 140] width 7 height 7
type input "*"
click at [451, 145] on div "Section Column Text Block Frame Style Color Image Background color Border *** C…" at bounding box center [490, 142] width 82 height 239
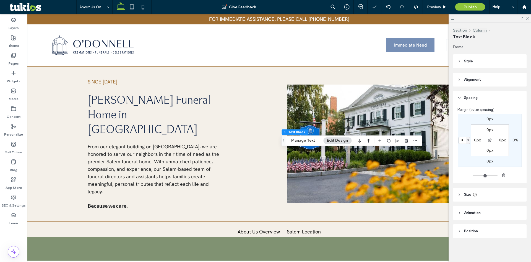
click at [460, 140] on input "*" at bounding box center [462, 140] width 7 height 7
type input "*"
click at [460, 140] on input "*" at bounding box center [462, 140] width 7 height 7
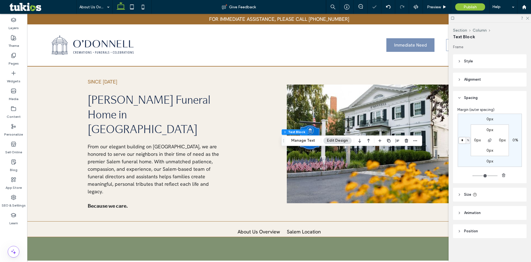
click at [460, 140] on input "*" at bounding box center [462, 140] width 7 height 7
type input "*"
click at [437, 6] on span "Preview" at bounding box center [434, 7] width 14 height 5
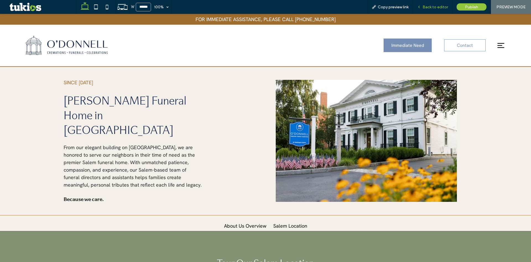
click at [440, 7] on span "Back to editor" at bounding box center [435, 7] width 25 height 5
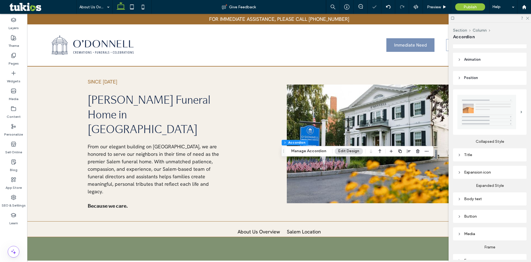
scroll to position [74, 0]
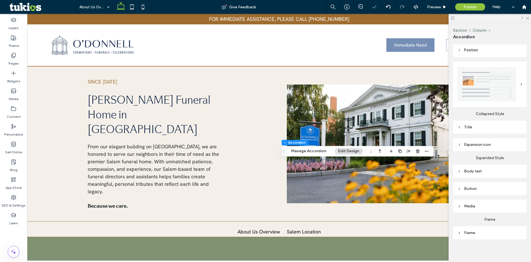
click at [467, 172] on div "Body text" at bounding box center [490, 170] width 65 height 7
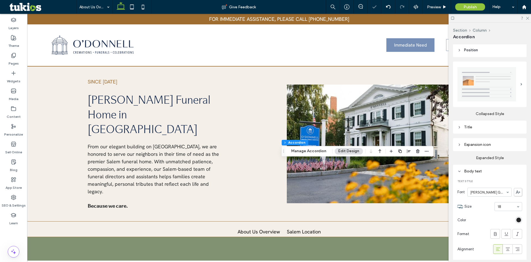
scroll to position [213, 0]
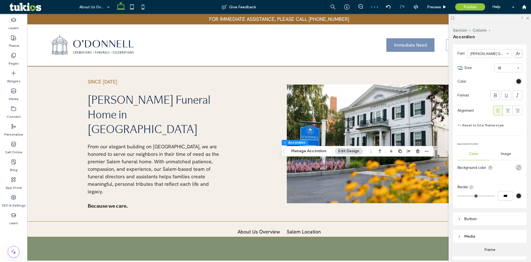
click at [472, 185] on icon at bounding box center [471, 187] width 4 height 4
click at [487, 207] on span "Top" at bounding box center [484, 208] width 6 height 6
click at [504, 195] on input "***" at bounding box center [505, 196] width 15 height 10
type input "*"
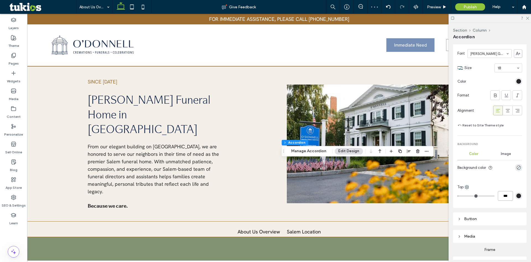
click at [501, 196] on input "***" at bounding box center [505, 196] width 15 height 10
type input "*"
type input "***"
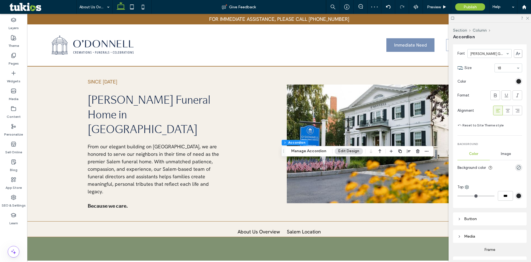
click at [476, 174] on div "Color Image Background color" at bounding box center [490, 163] width 65 height 30
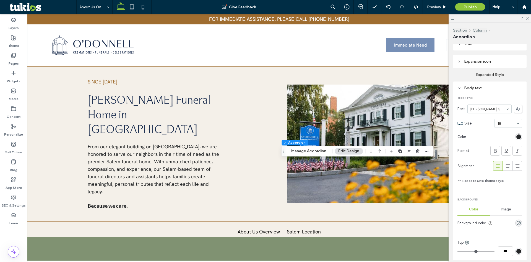
click at [474, 84] on div "Body text" at bounding box center [490, 87] width 65 height 7
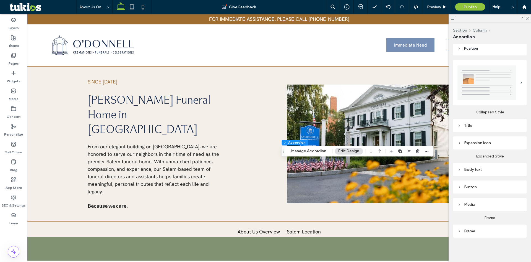
scroll to position [74, 0]
click at [470, 127] on div "Title" at bounding box center [490, 127] width 65 height 5
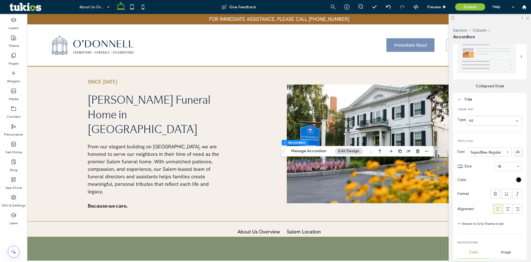
click at [469, 98] on div "Title" at bounding box center [490, 99] width 65 height 5
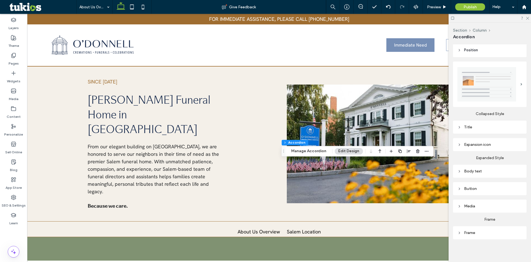
click at [468, 109] on label "Collapsed Style" at bounding box center [490, 111] width 74 height 9
click at [433, 7] on span "Preview" at bounding box center [434, 7] width 14 height 5
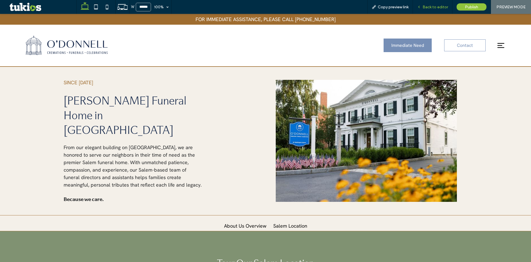
click at [433, 6] on span "Back to editor" at bounding box center [435, 7] width 25 height 5
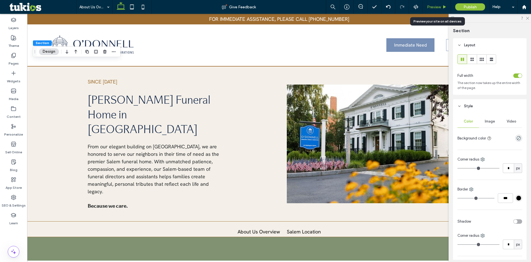
click at [435, 4] on div "Preview" at bounding box center [437, 7] width 28 height 14
click at [435, 6] on span "Preview" at bounding box center [434, 7] width 14 height 5
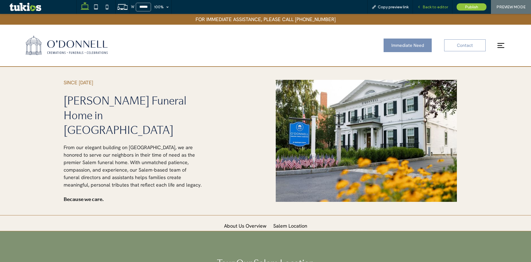
click at [434, 6] on span "Back to editor" at bounding box center [435, 7] width 25 height 5
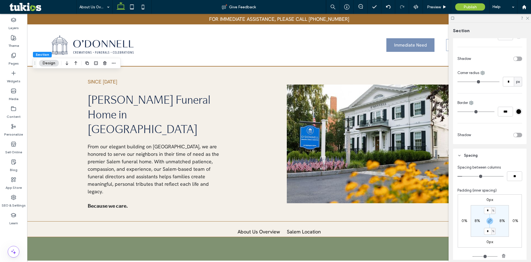
scroll to position [241, 0]
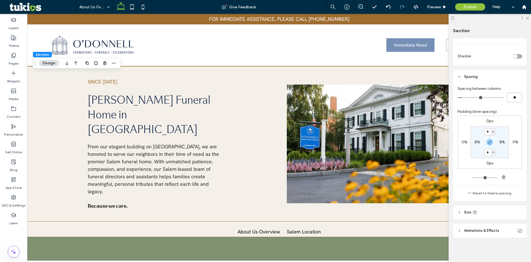
click at [510, 99] on input "**" at bounding box center [514, 97] width 15 height 10
type input "*"
type input "**"
click at [443, 5] on div "Preview" at bounding box center [437, 7] width 28 height 5
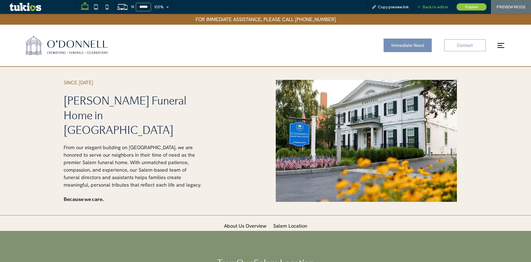
click at [436, 7] on span "Back to editor" at bounding box center [435, 7] width 25 height 5
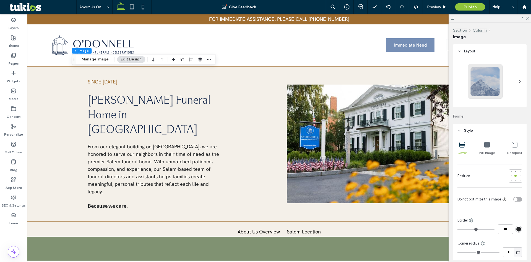
click at [485, 148] on div "Full image" at bounding box center [488, 148] width 16 height 18
click at [436, 5] on span "Preview" at bounding box center [434, 7] width 14 height 5
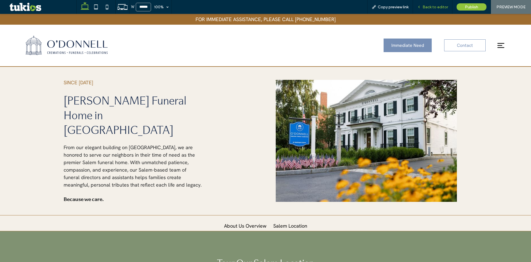
click at [434, 6] on span "Back to editor" at bounding box center [435, 7] width 25 height 5
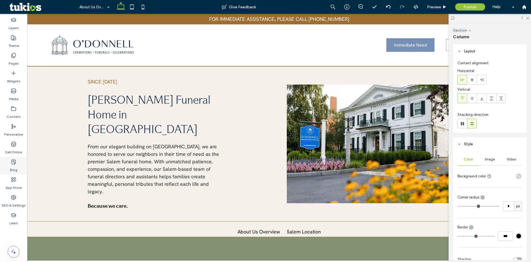
type input "**"
type input "*****"
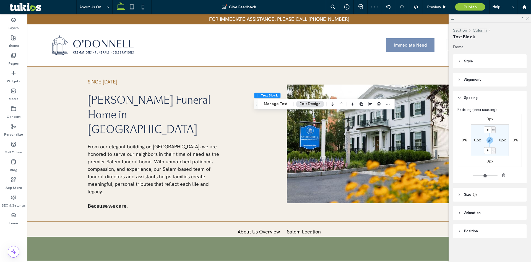
click at [527, 19] on icon at bounding box center [528, 18] width 4 height 4
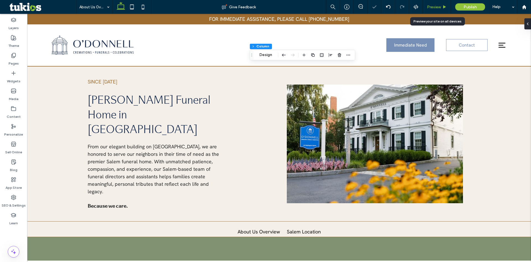
click at [433, 7] on span "Preview" at bounding box center [434, 7] width 14 height 5
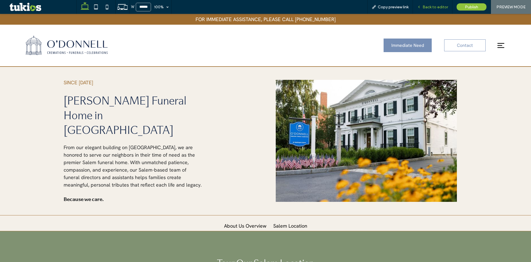
click at [433, 6] on span "Back to editor" at bounding box center [435, 7] width 25 height 5
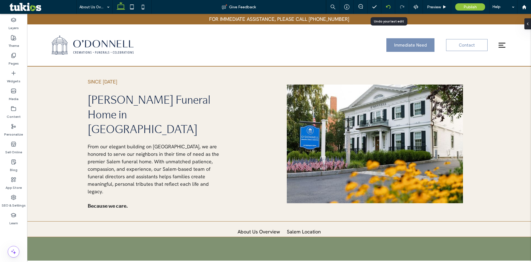
click at [392, 6] on div at bounding box center [389, 7] width 14 height 4
click at [529, 26] on div at bounding box center [526, 23] width 9 height 11
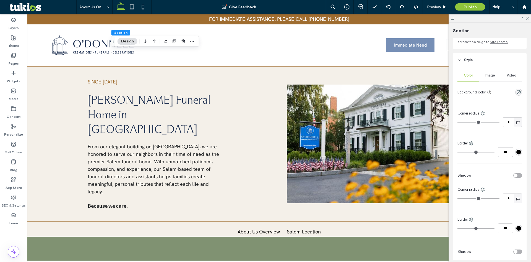
scroll to position [111, 0]
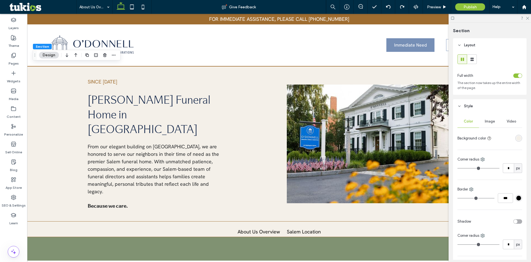
click at [514, 76] on div "toggle" at bounding box center [518, 75] width 9 height 4
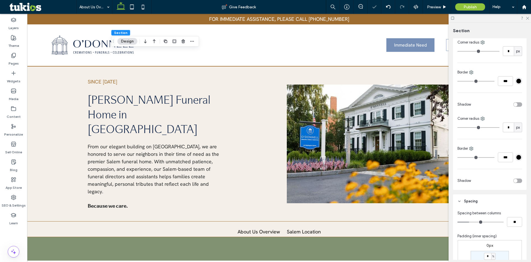
scroll to position [194, 0]
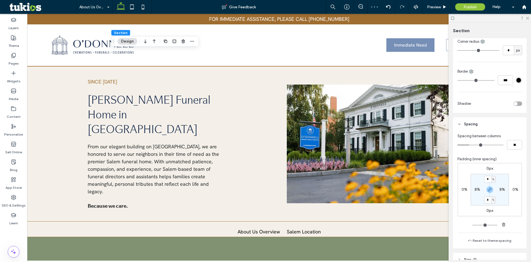
click at [475, 189] on label "8%" at bounding box center [478, 189] width 6 height 5
type input "*"
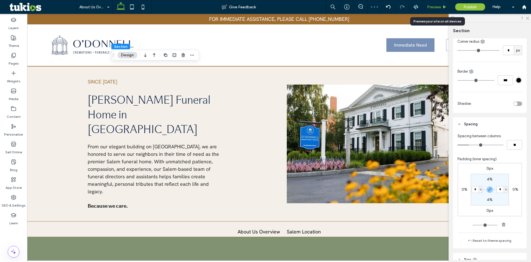
click at [436, 6] on span "Preview" at bounding box center [434, 7] width 14 height 5
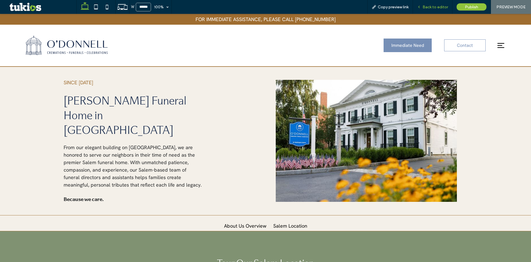
click at [439, 7] on span "Back to editor" at bounding box center [435, 7] width 25 height 5
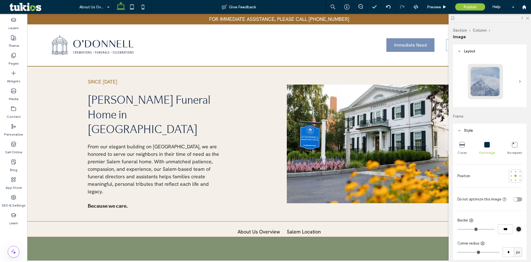
type input "***"
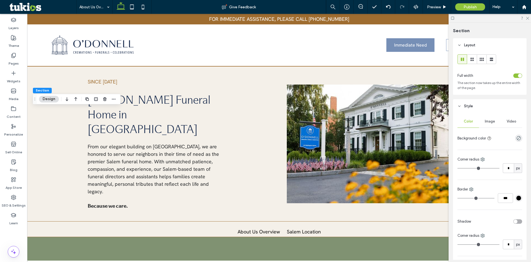
click at [515, 76] on div "toggle" at bounding box center [518, 75] width 9 height 4
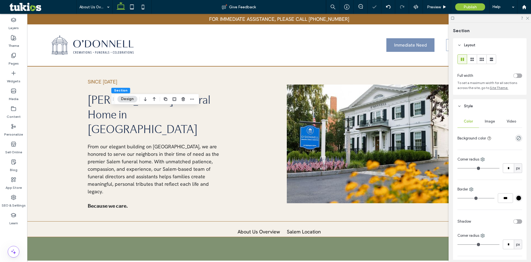
scroll to position [194, 0]
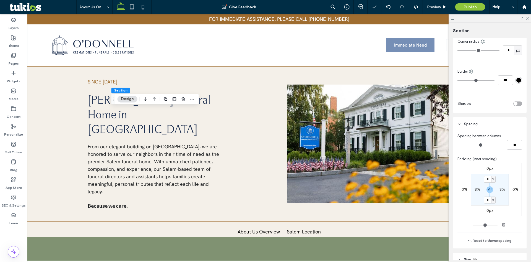
click at [476, 189] on label "8%" at bounding box center [478, 189] width 6 height 5
type input "*"
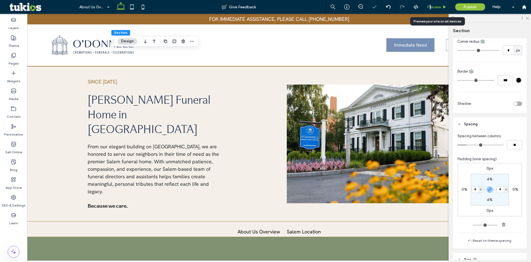
click at [431, 7] on span "Preview" at bounding box center [434, 7] width 14 height 5
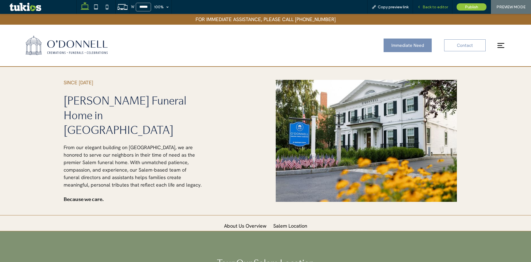
click at [431, 7] on span "Back to editor" at bounding box center [435, 7] width 25 height 5
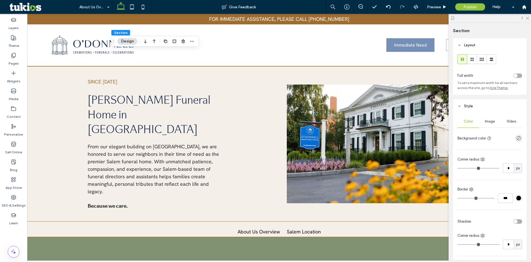
click at [515, 74] on div "toggle" at bounding box center [518, 75] width 9 height 4
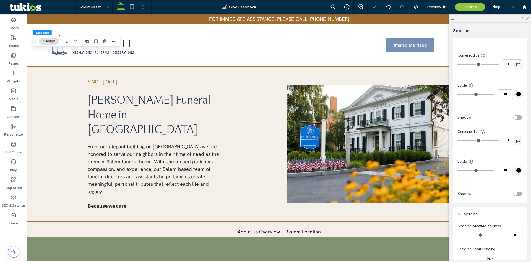
scroll to position [194, 0]
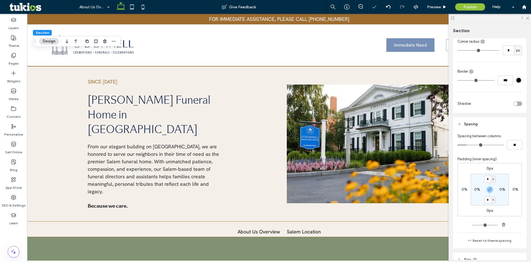
click at [476, 189] on label "0%" at bounding box center [478, 189] width 6 height 5
type input "*"
type input "**"
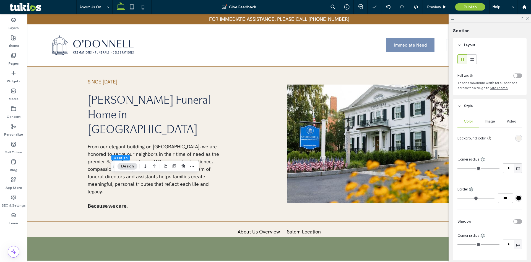
click at [515, 76] on div "toggle" at bounding box center [516, 76] width 4 height 4
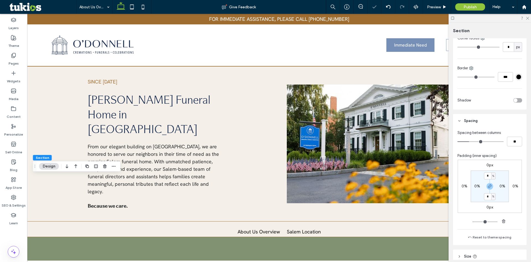
scroll to position [241, 0]
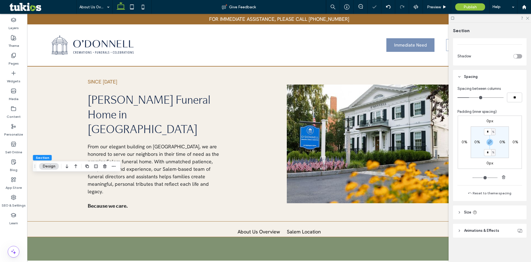
click at [475, 141] on label "0%" at bounding box center [478, 141] width 6 height 5
type input "*"
type input "**"
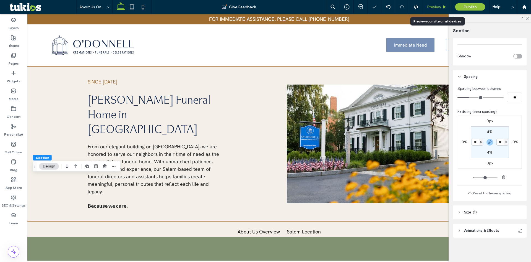
click at [436, 7] on span "Preview" at bounding box center [434, 7] width 14 height 5
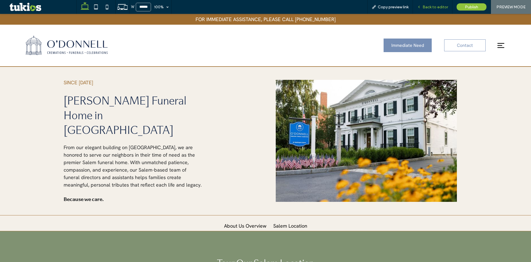
click at [432, 8] on span "Back to editor" at bounding box center [435, 7] width 25 height 5
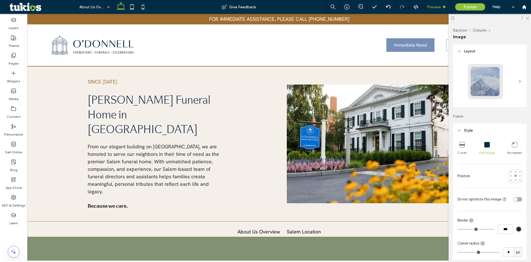
type input "**"
type input "****"
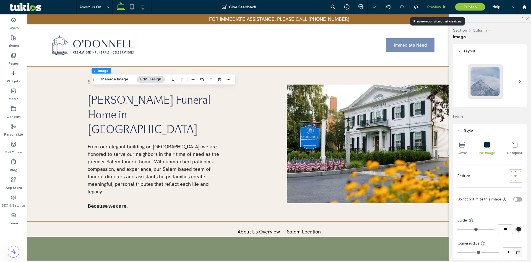
click at [436, 6] on span "Preview" at bounding box center [434, 7] width 14 height 5
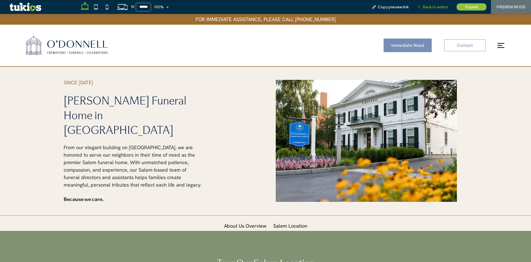
click at [434, 4] on div "Back to editor" at bounding box center [433, 7] width 40 height 14
click at [435, 6] on span "Back to editor" at bounding box center [435, 7] width 25 height 5
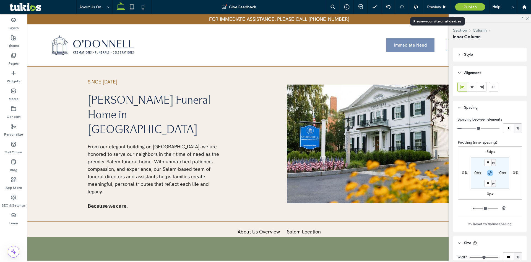
scroll to position [134, 0]
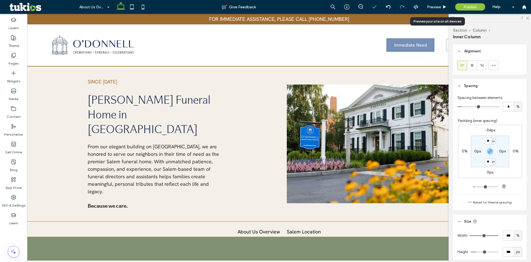
type input "**"
type input "****"
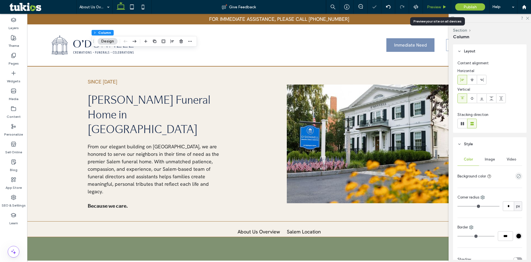
click at [439, 8] on span "Preview" at bounding box center [434, 7] width 14 height 5
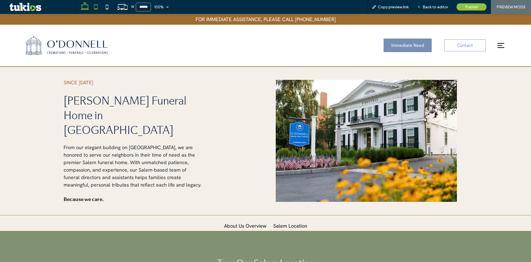
click at [97, 9] on use at bounding box center [96, 6] width 4 height 5
type input "*****"
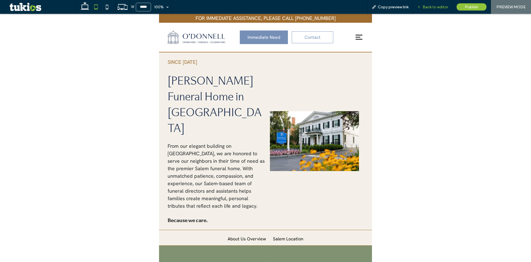
click at [434, 5] on span "Back to editor" at bounding box center [435, 7] width 25 height 5
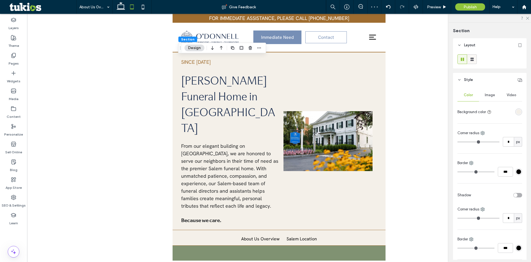
click at [474, 57] on icon at bounding box center [473, 59] width 6 height 6
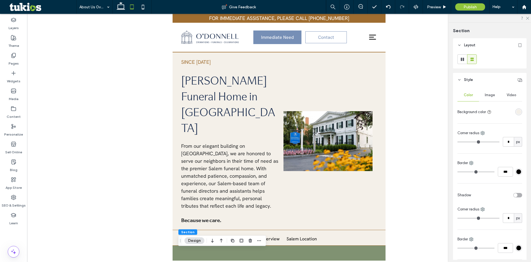
drag, startPoint x: 112, startPoint y: 126, endPoint x: 113, endPoint y: 117, distance: 8.9
click at [112, 126] on div at bounding box center [279, 137] width 504 height 246
drag, startPoint x: 146, startPoint y: 69, endPoint x: 137, endPoint y: 70, distance: 9.5
click at [146, 69] on div at bounding box center [279, 137] width 504 height 246
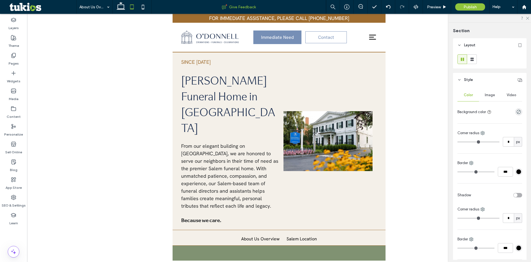
type input "***"
click at [119, 12] on icon at bounding box center [120, 6] width 11 height 11
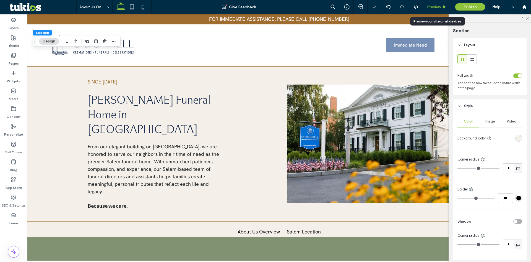
click at [440, 5] on span "Preview" at bounding box center [434, 7] width 14 height 5
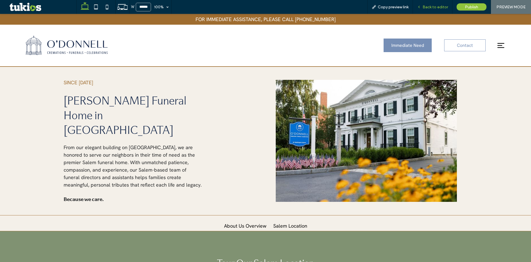
click at [431, 7] on span "Back to editor" at bounding box center [435, 7] width 25 height 5
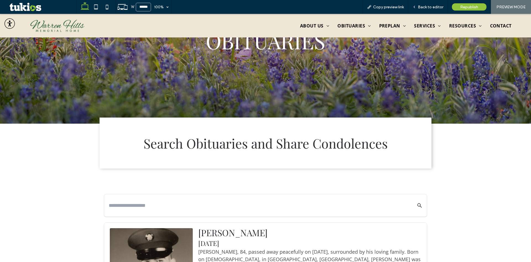
scroll to position [161, 0]
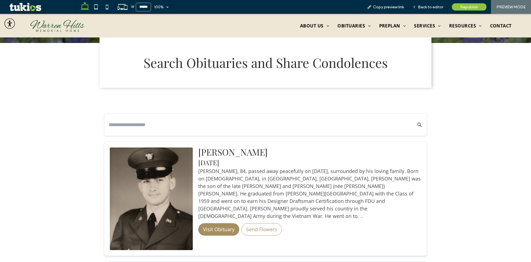
click at [164, 124] on input "text" at bounding box center [257, 125] width 297 height 10
type input "*"
click at [178, 95] on div "Search Obituaries and Share Condolences" at bounding box center [266, 70] width 332 height 55
click at [430, 7] on span "Back to editor" at bounding box center [430, 7] width 25 height 5
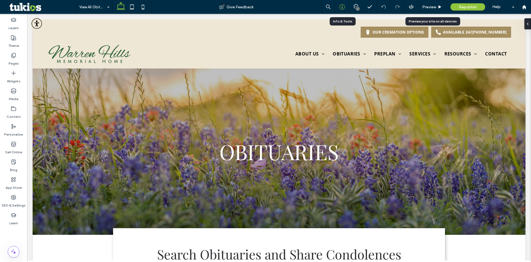
click at [341, 8] on icon at bounding box center [343, 7] width 6 height 6
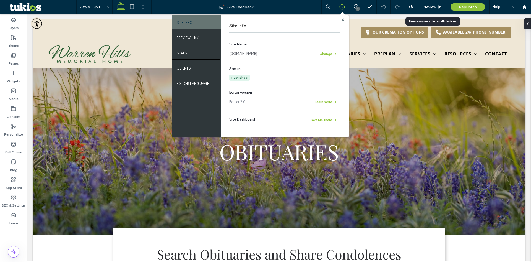
click at [257, 53] on link "www.warrenhillsmemorialhome.com" at bounding box center [243, 54] width 28 height 6
click at [12, 205] on label "SEO & Settings" at bounding box center [14, 204] width 24 height 8
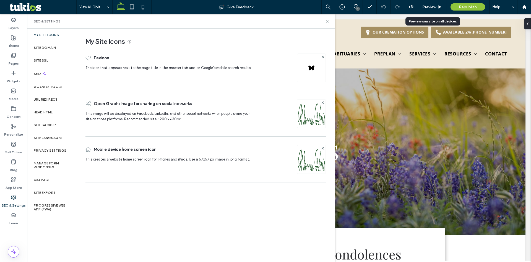
click at [312, 65] on img at bounding box center [311, 67] width 9 height 9
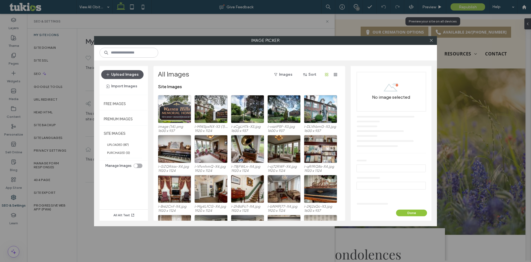
click at [136, 78] on button "Upload Images" at bounding box center [122, 74] width 42 height 9
click at [432, 40] on icon at bounding box center [432, 40] width 4 height 4
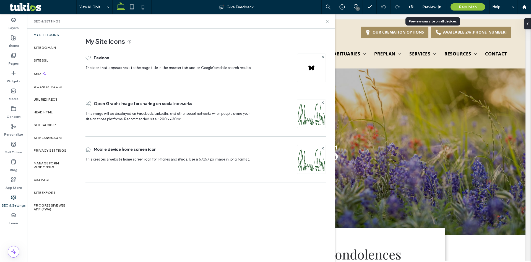
click at [312, 64] on img at bounding box center [311, 67] width 9 height 9
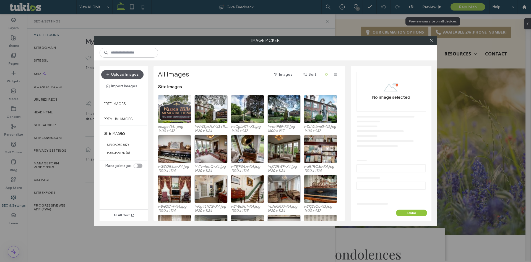
click at [115, 76] on button "Upload Images" at bounding box center [122, 74] width 42 height 9
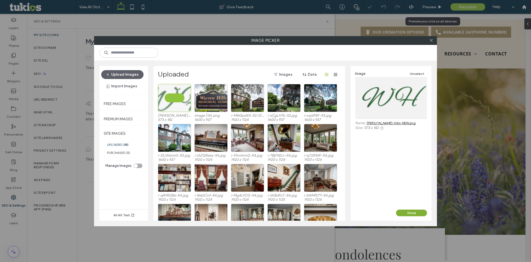
click at [414, 213] on button "Done" at bounding box center [411, 212] width 31 height 7
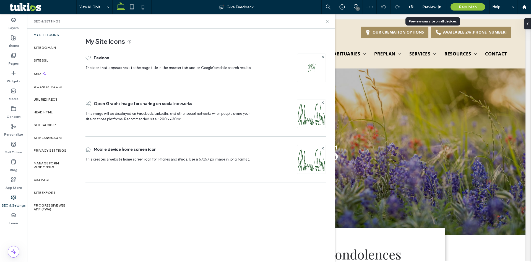
click at [276, 223] on div "My Site Icons Favicon The icon that appears next to the page title in the brows…" at bounding box center [205, 145] width 257 height 232
click at [328, 22] on icon at bounding box center [327, 21] width 4 height 4
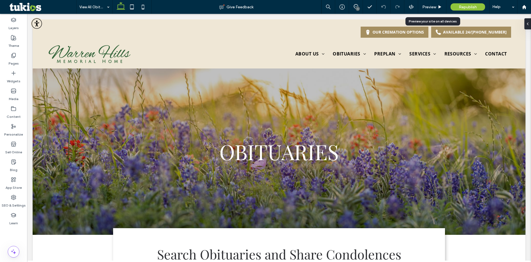
click at [468, 6] on span "Republish" at bounding box center [468, 7] width 18 height 5
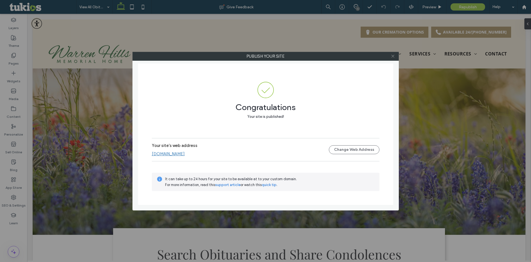
click at [394, 55] on icon at bounding box center [393, 56] width 4 height 4
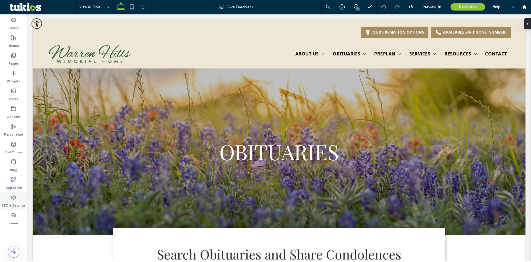
click at [9, 201] on label "SEO & Settings" at bounding box center [14, 204] width 24 height 8
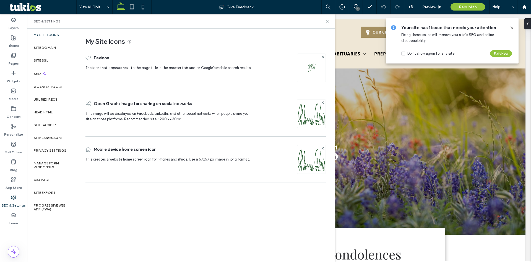
click at [303, 68] on div at bounding box center [311, 67] width 29 height 29
click at [310, 69] on img at bounding box center [311, 67] width 9 height 9
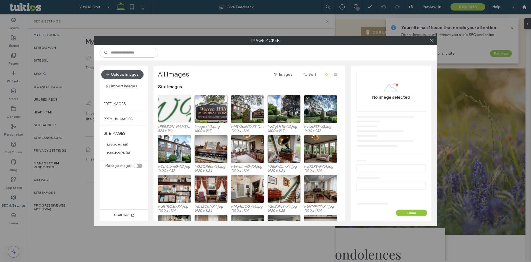
click at [131, 78] on button "Upload Images" at bounding box center [122, 74] width 42 height 9
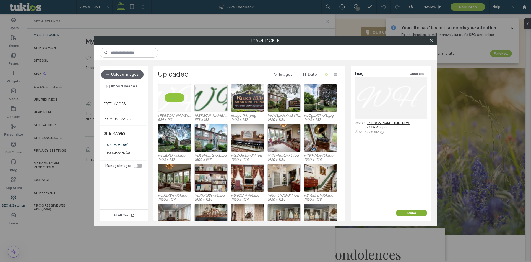
click at [409, 211] on button "Done" at bounding box center [411, 212] width 31 height 7
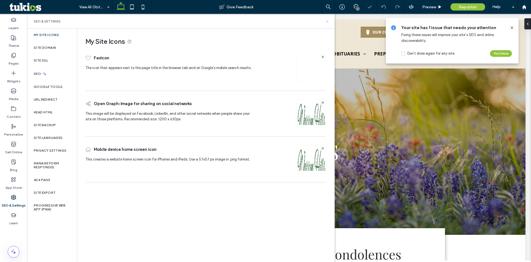
click at [328, 20] on icon at bounding box center [327, 21] width 4 height 4
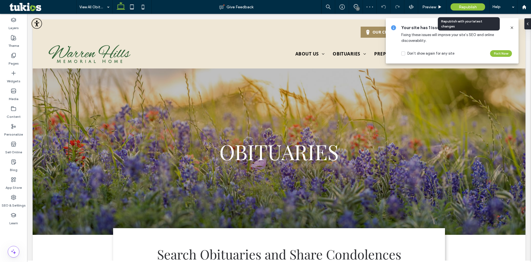
click at [464, 6] on span "Republish" at bounding box center [468, 7] width 18 height 5
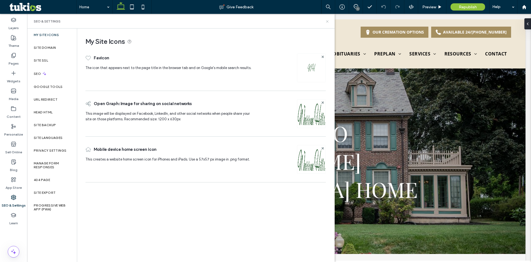
drag, startPoint x: 329, startPoint y: 22, endPoint x: 328, endPoint y: 7, distance: 14.4
click at [329, 22] on icon at bounding box center [327, 21] width 4 height 4
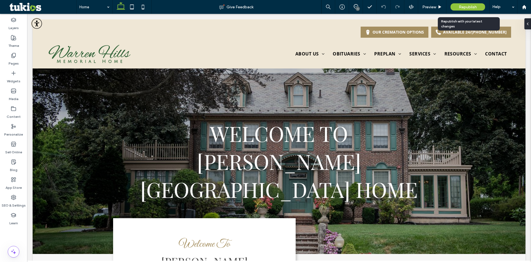
click at [463, 7] on span "Republish" at bounding box center [468, 7] width 18 height 5
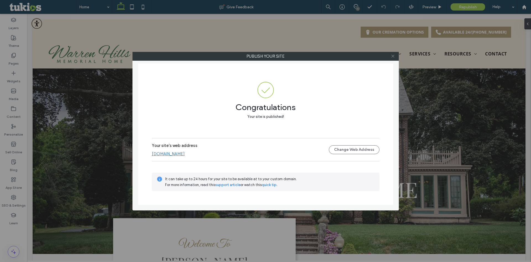
click at [392, 55] on icon at bounding box center [393, 56] width 4 height 4
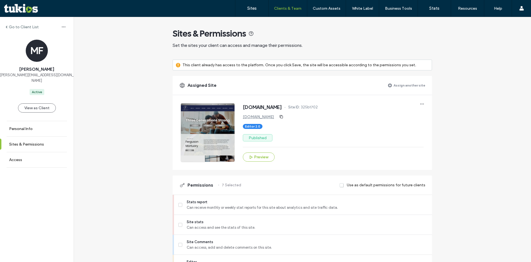
click at [253, 127] on span "Editor 2.0" at bounding box center [252, 126] width 15 height 5
click at [269, 129] on div "www.fergusonmortuary.com Site ID: 325b1702 www.fergusonmortuary.com Editor 2.0 …" at bounding box center [333, 132] width 181 height 58
click at [318, 106] on span "325b1702" at bounding box center [309, 107] width 17 height 6
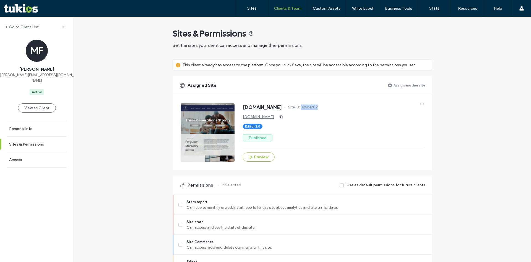
click at [318, 106] on span "325b1702" at bounding box center [309, 107] width 17 height 6
copy span "325b1702"
click at [39, 103] on button "View as Client" at bounding box center [37, 107] width 38 height 9
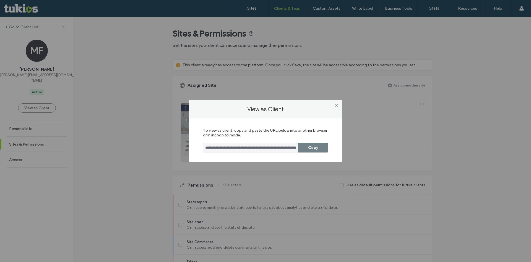
click at [316, 148] on button "Copy" at bounding box center [313, 148] width 30 height 10
click at [299, 47] on div "**********" at bounding box center [265, 131] width 531 height 262
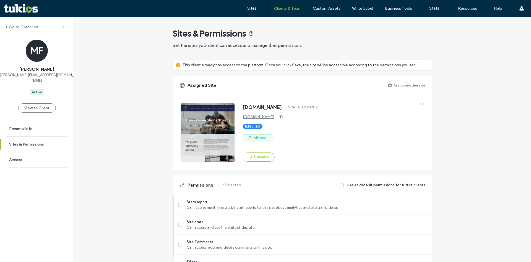
click at [331, 47] on span "Set the sites your client can access and manage their permissions." at bounding box center [303, 45] width 260 height 6
click at [321, 32] on div "Sites & Permissions" at bounding box center [303, 33] width 260 height 11
click at [188, 32] on span "Sites & Permissions" at bounding box center [210, 33] width 74 height 11
click at [187, 32] on span "Sites & Permissions" at bounding box center [210, 33] width 74 height 11
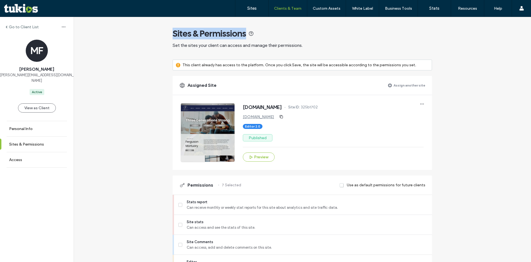
click at [187, 32] on span "Sites & Permissions" at bounding box center [210, 33] width 74 height 11
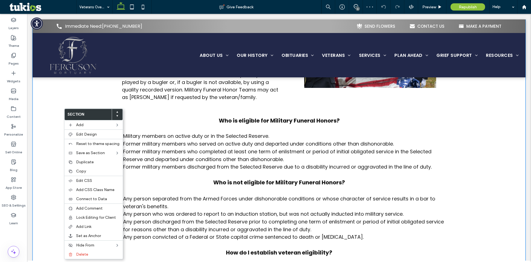
scroll to position [249, 0]
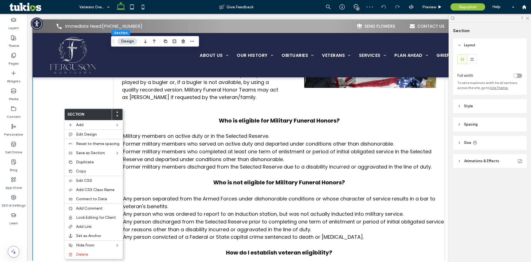
click at [51, 202] on div "The basic Military Funeral Honors (MFH) ceremony consists of the folding and pr…" at bounding box center [279, 248] width 493 height 591
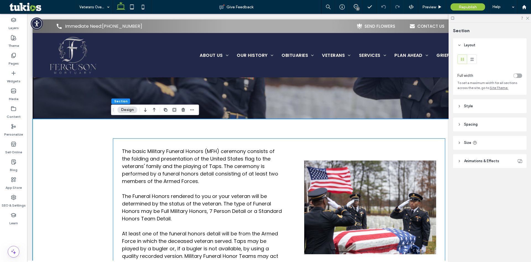
scroll to position [0, 0]
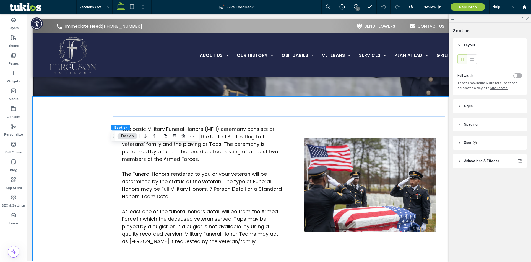
scroll to position [111, 0]
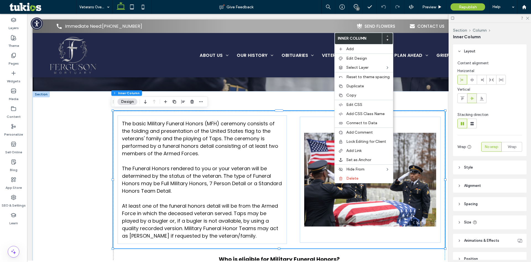
click at [294, 119] on div "The basic Military Funeral Honors (MFH) ceremony consists of the folding and pr…" at bounding box center [279, 179] width 332 height 137
